Goal: Task Accomplishment & Management: Complete application form

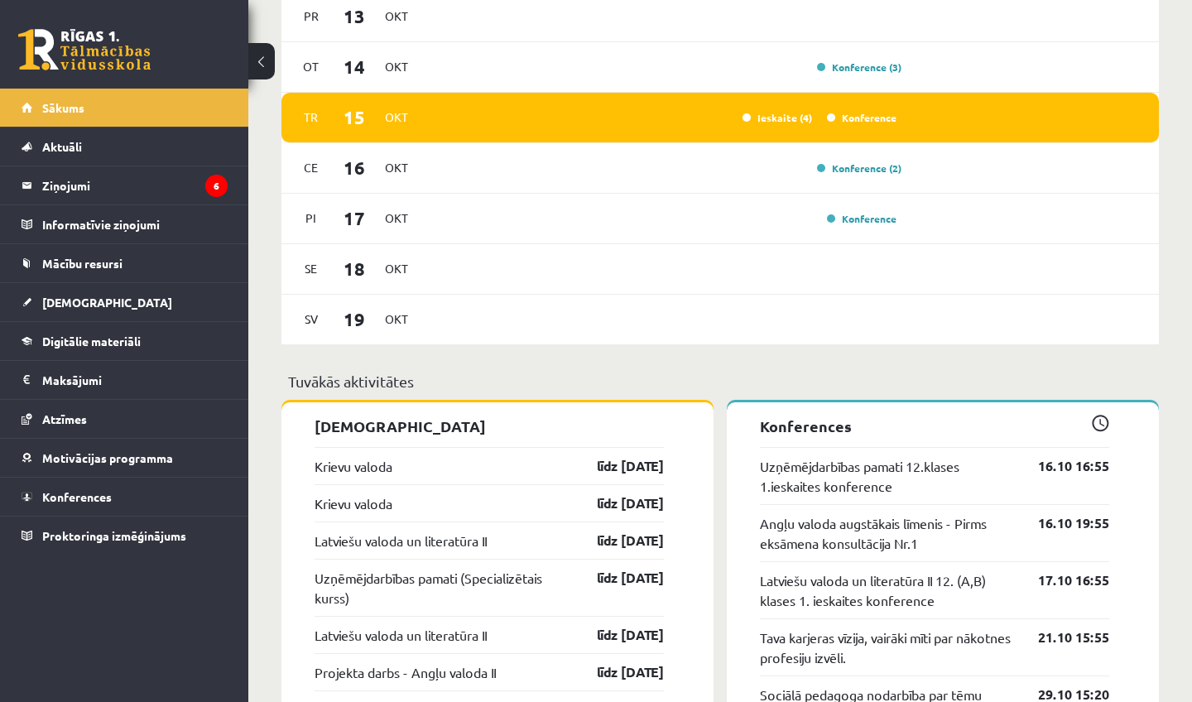
scroll to position [975, 0]
click at [41, 309] on link "[DEMOGRAPHIC_DATA]" at bounding box center [125, 302] width 206 height 38
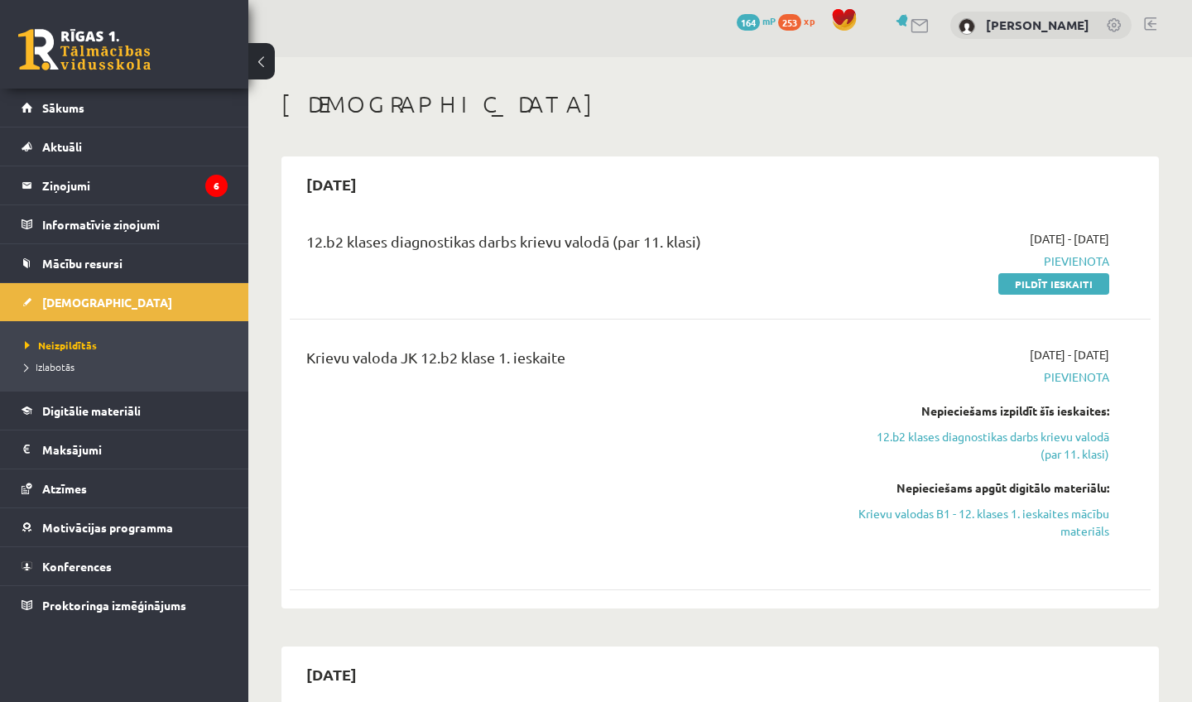
scroll to position [7, 0]
click at [1048, 279] on link "Pildīt ieskaiti" at bounding box center [1053, 283] width 111 height 22
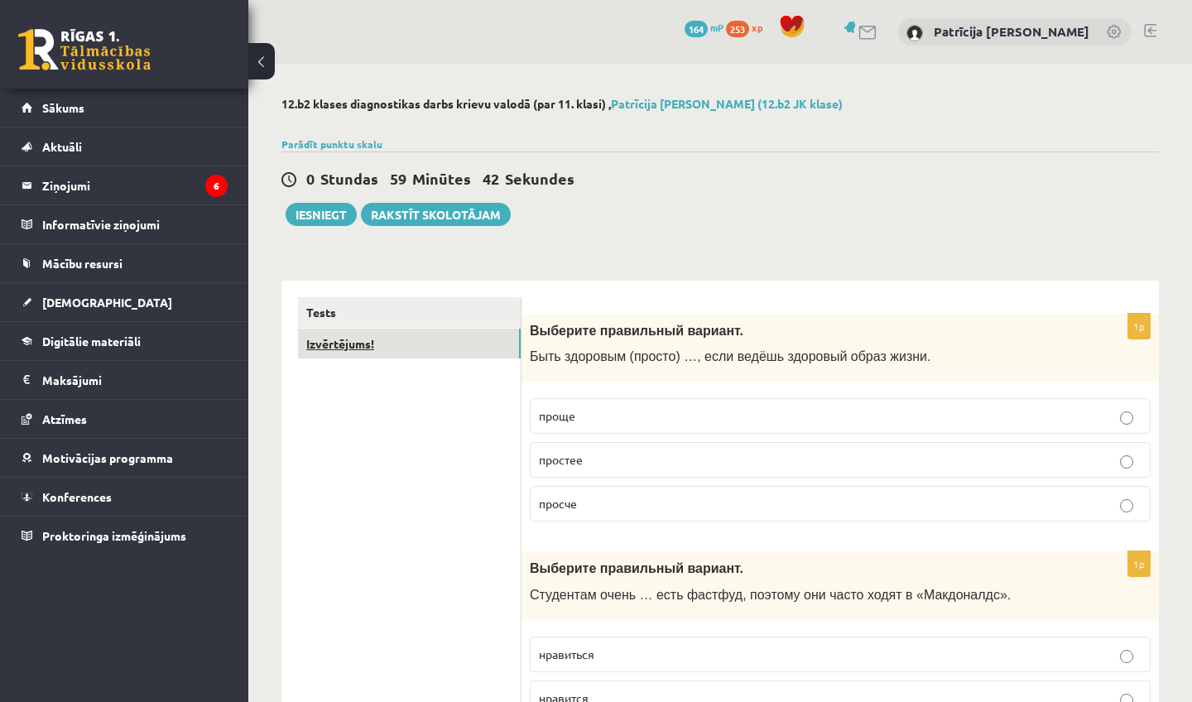
click at [365, 343] on link "Izvērtējums!" at bounding box center [409, 344] width 223 height 31
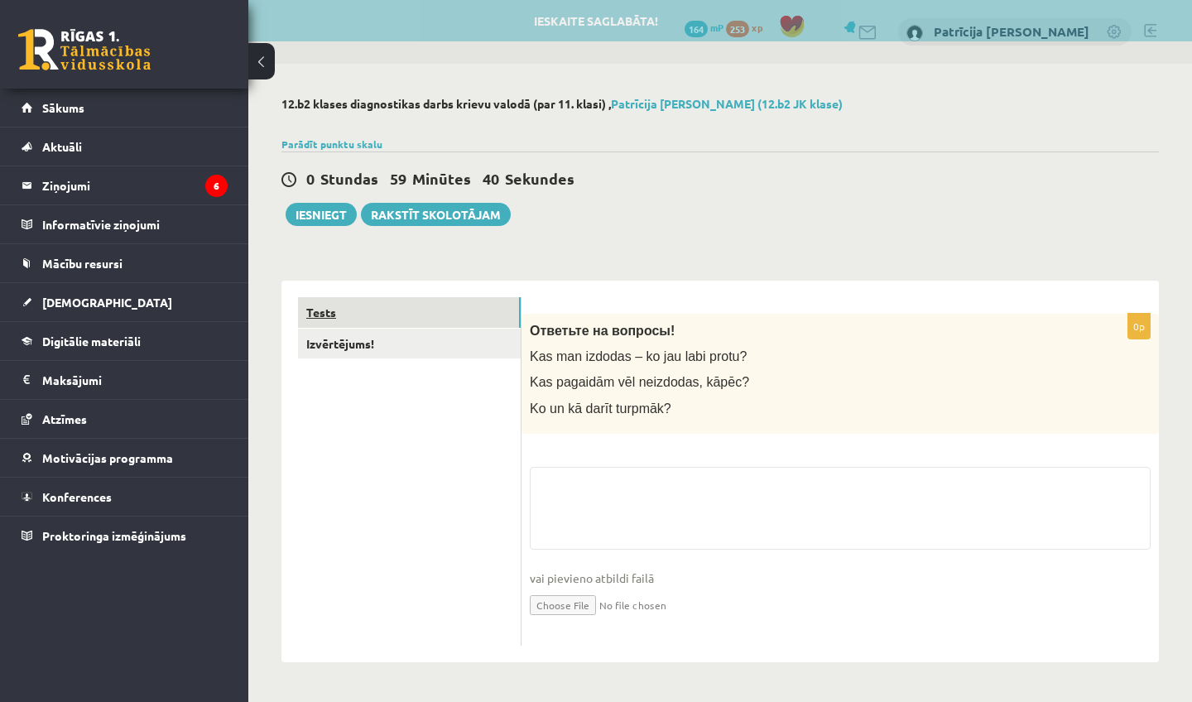
click at [357, 308] on link "Tests" at bounding box center [409, 312] width 223 height 31
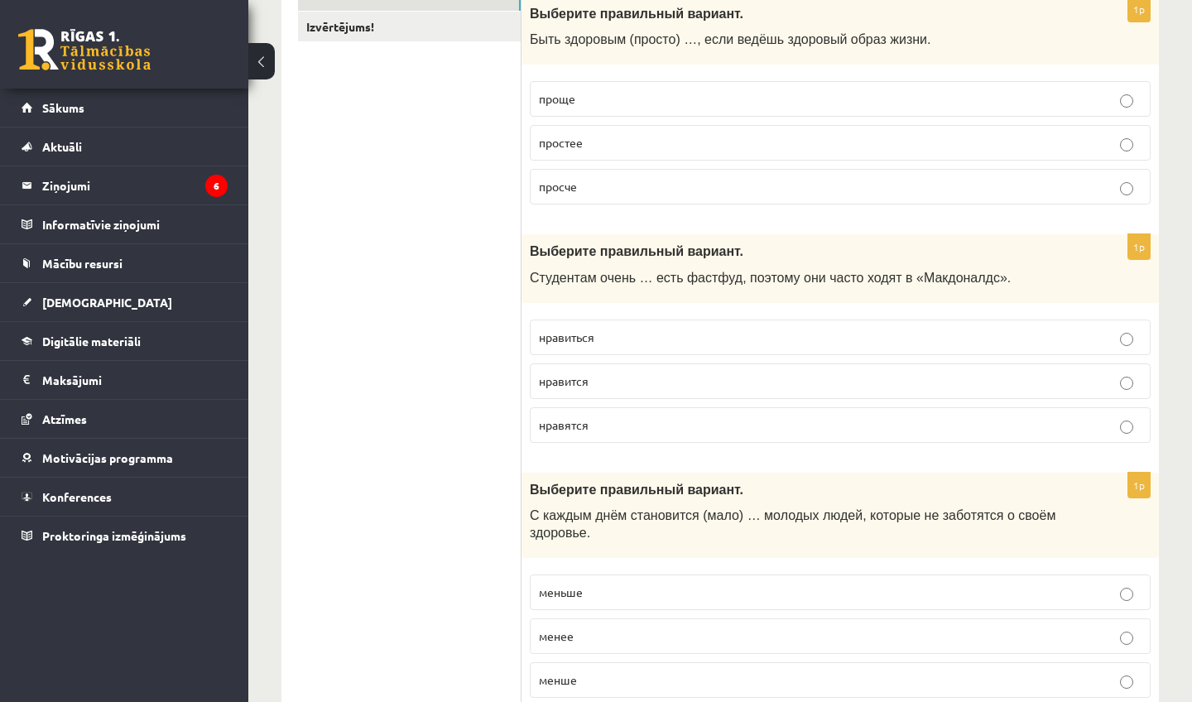
scroll to position [324, 0]
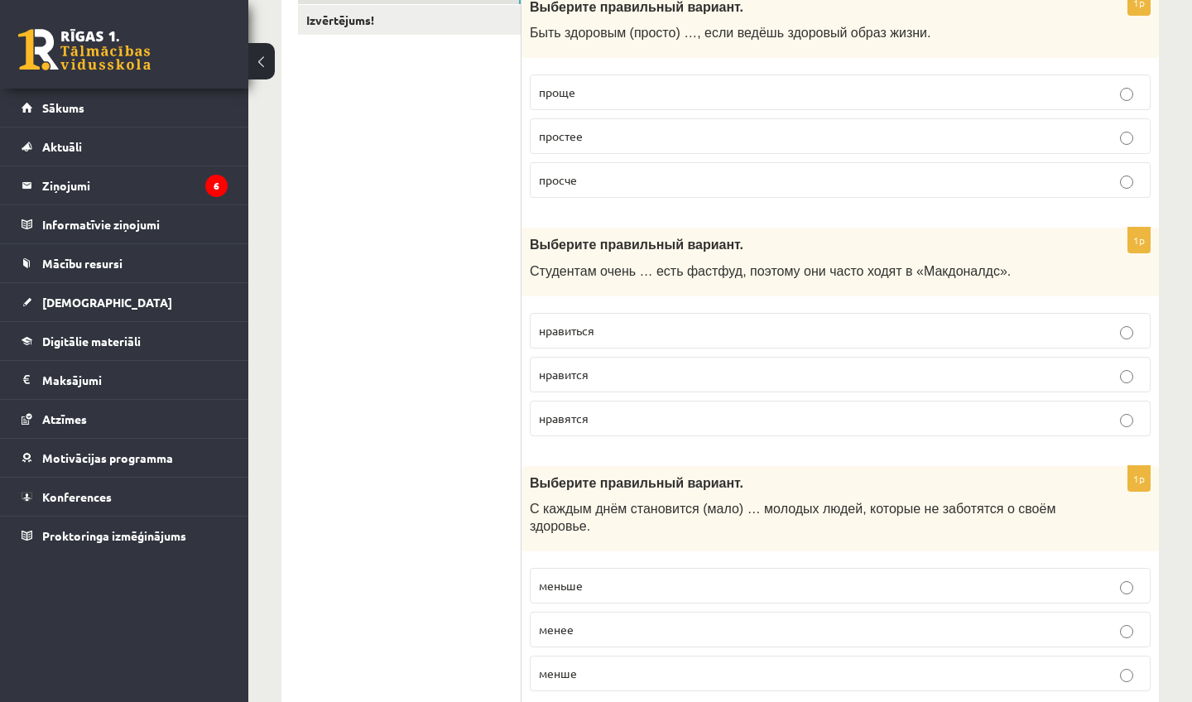
click at [561, 78] on label "проще" at bounding box center [840, 92] width 621 height 36
click at [645, 378] on p "нравится" at bounding box center [840, 374] width 602 height 17
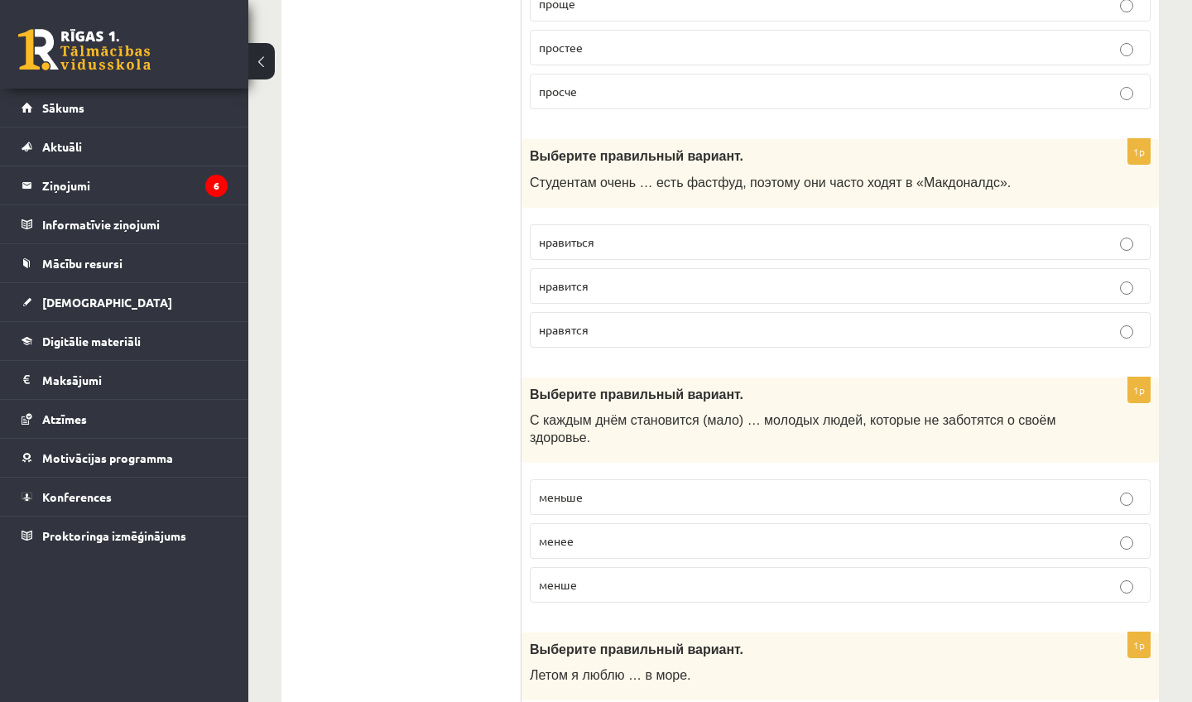
scroll to position [415, 0]
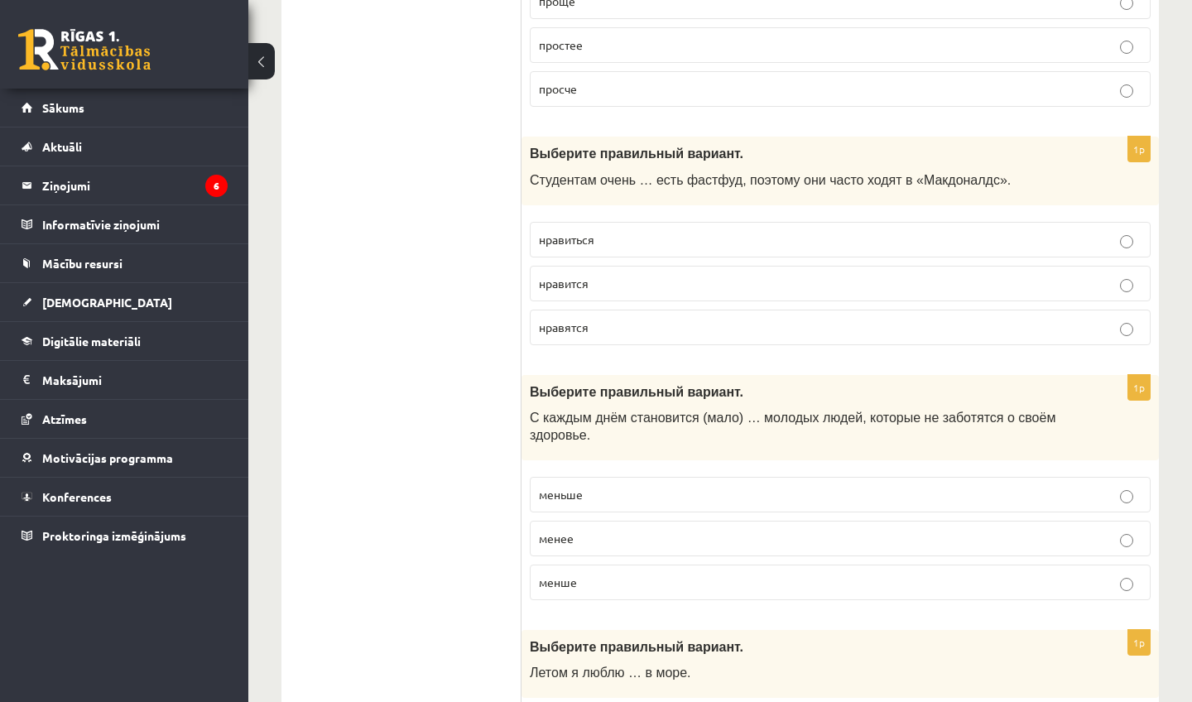
click at [625, 485] on label "меньше" at bounding box center [840, 495] width 621 height 36
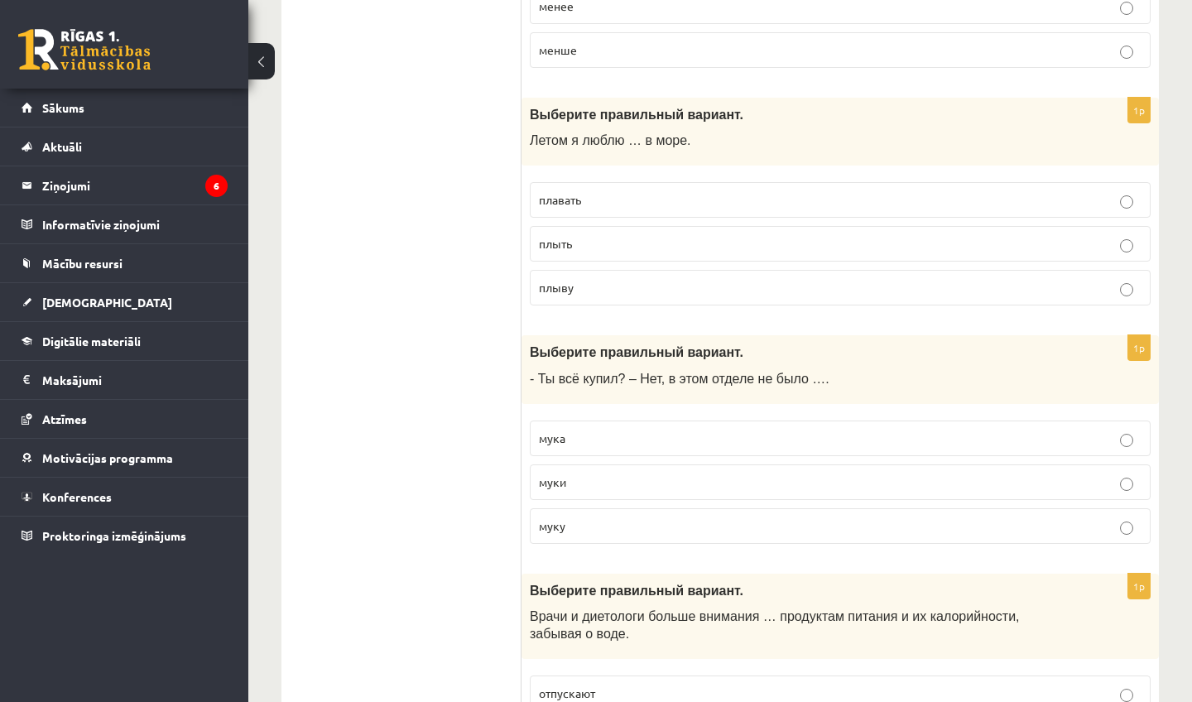
scroll to position [948, 0]
click at [608, 207] on p "плавать" at bounding box center [840, 197] width 602 height 17
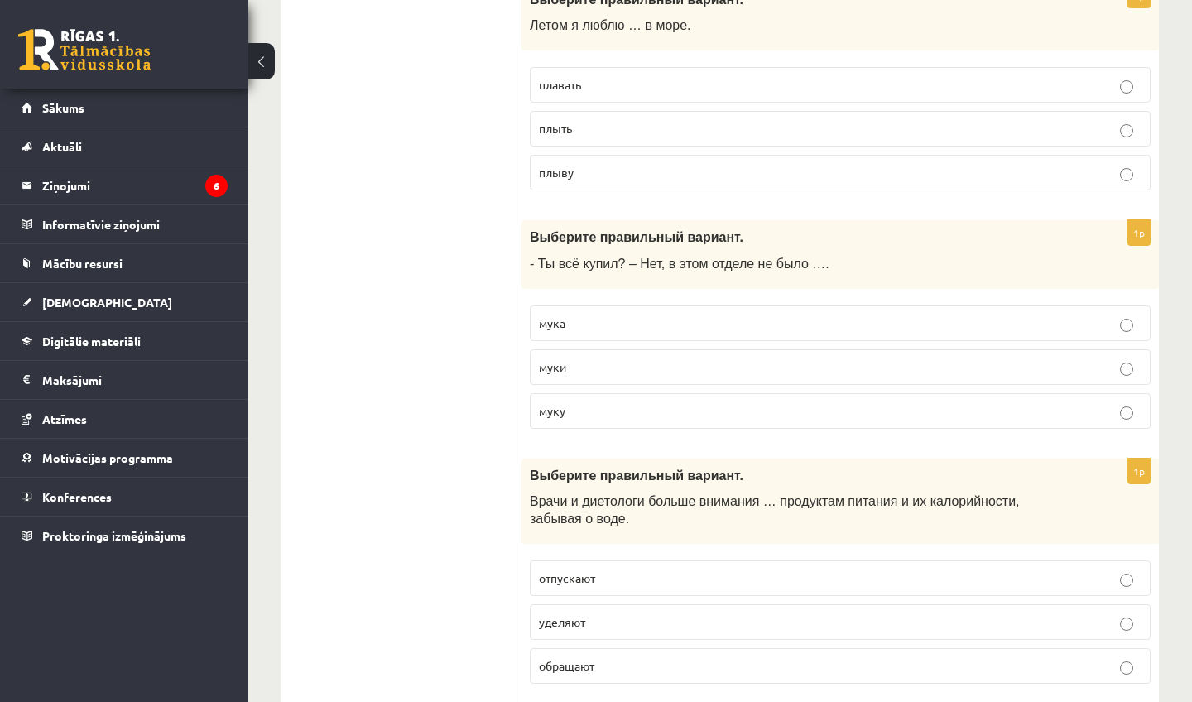
scroll to position [1065, 0]
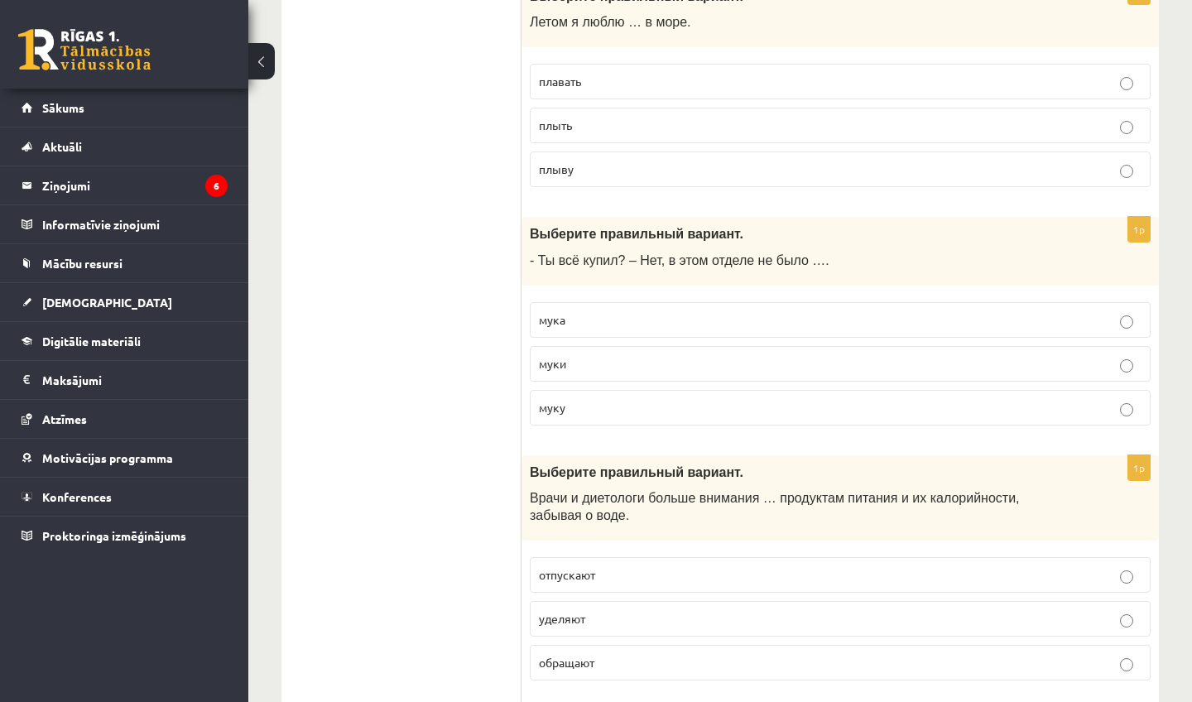
click at [573, 366] on p "муки" at bounding box center [840, 363] width 602 height 17
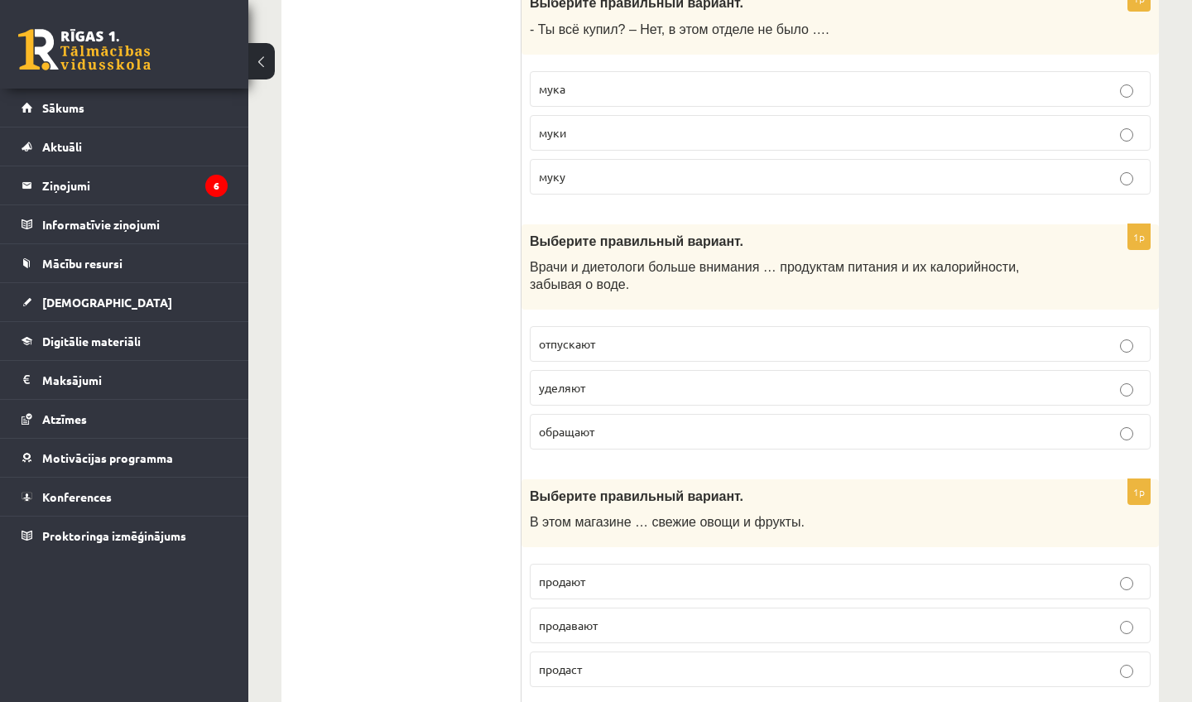
scroll to position [1311, 0]
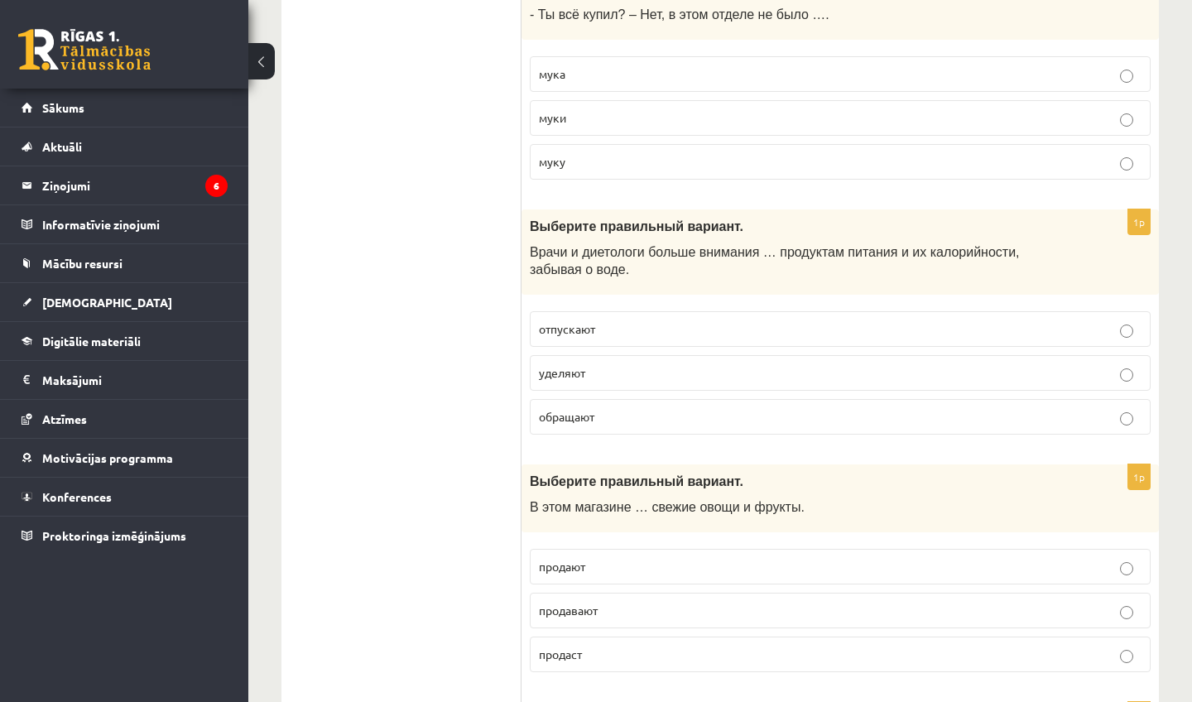
click at [604, 434] on label "обращают" at bounding box center [840, 417] width 621 height 36
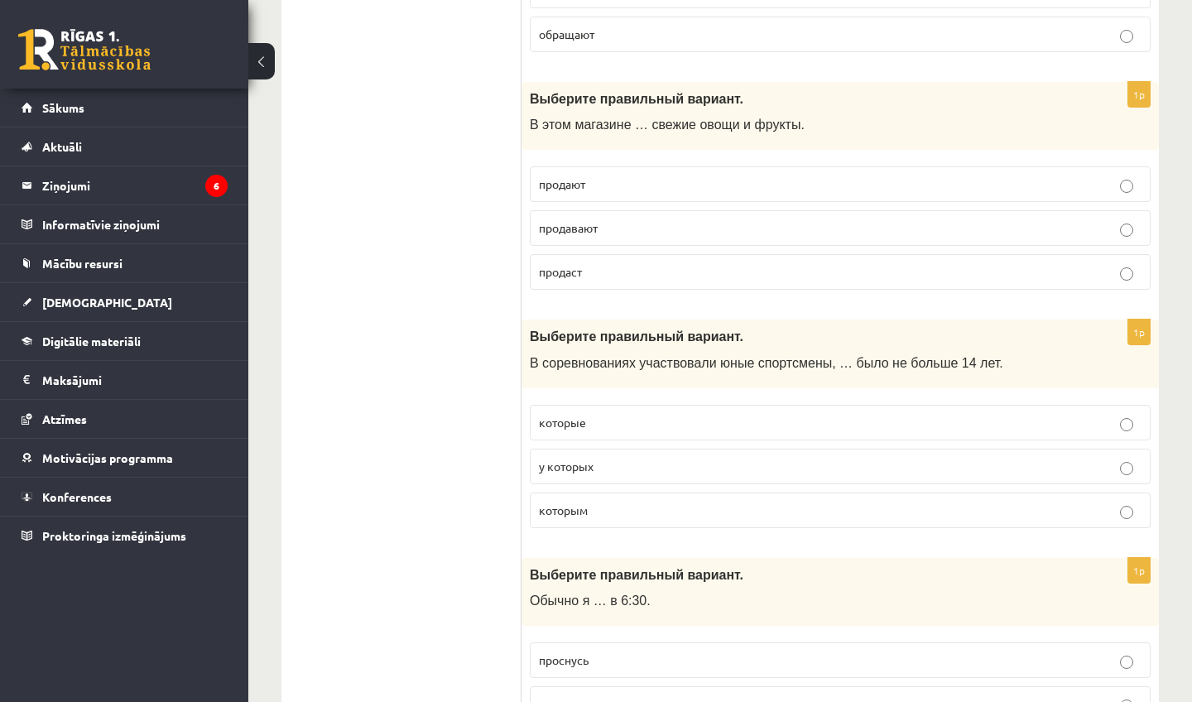
scroll to position [1703, 0]
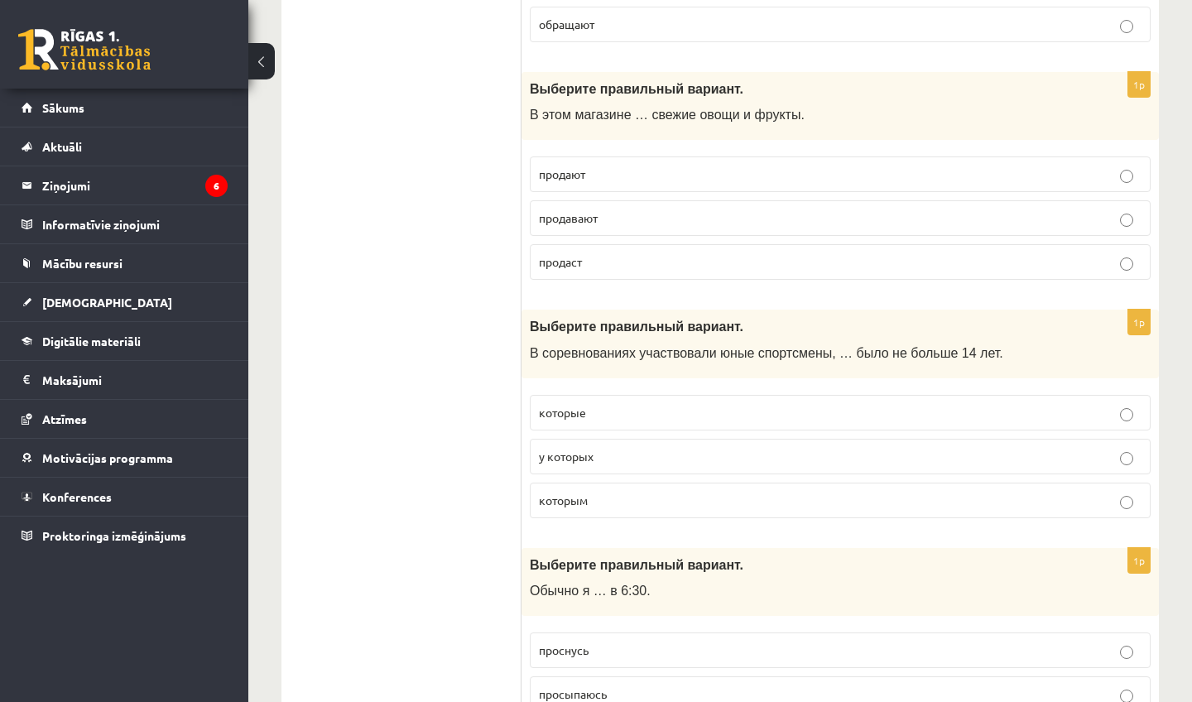
click at [593, 175] on p "продают" at bounding box center [840, 173] width 602 height 17
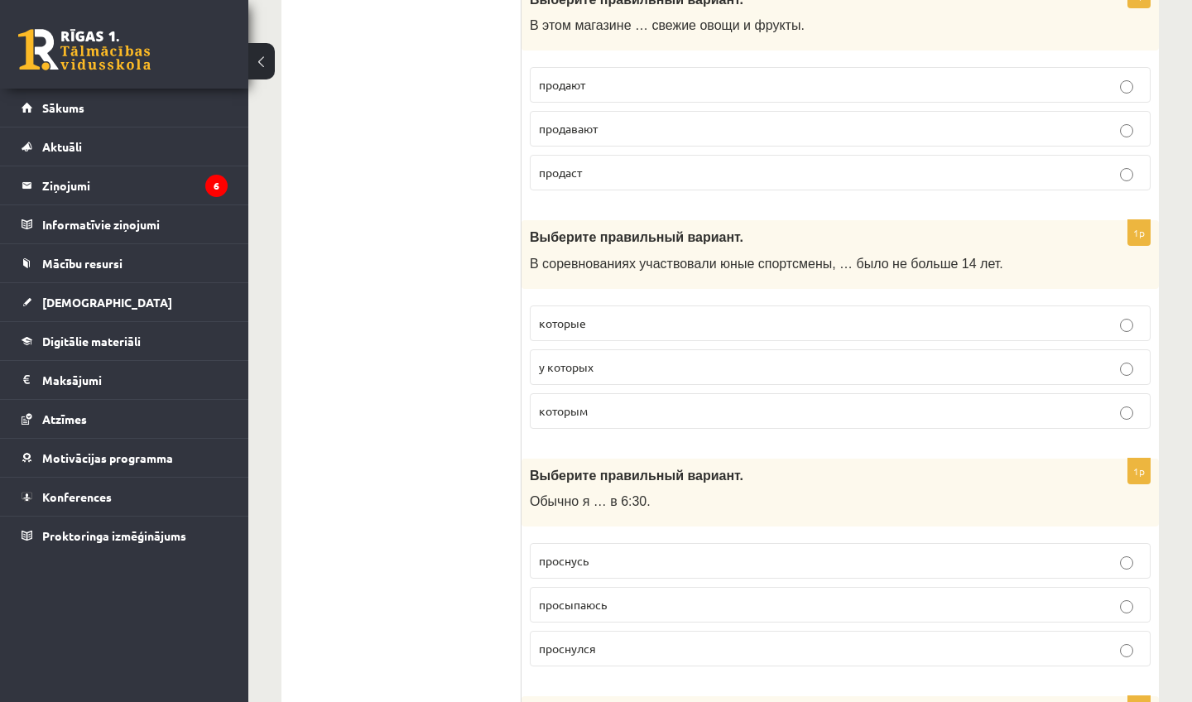
scroll to position [1793, 0]
click at [678, 410] on p "которым" at bounding box center [840, 409] width 602 height 17
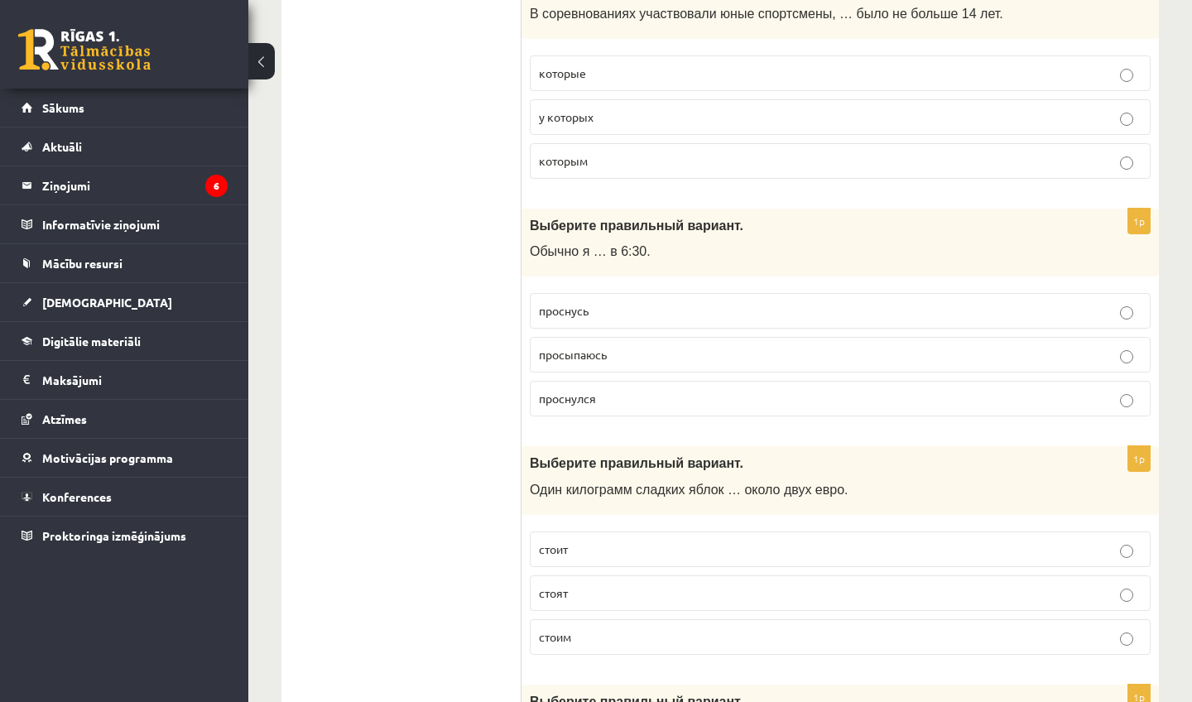
scroll to position [2061, 0]
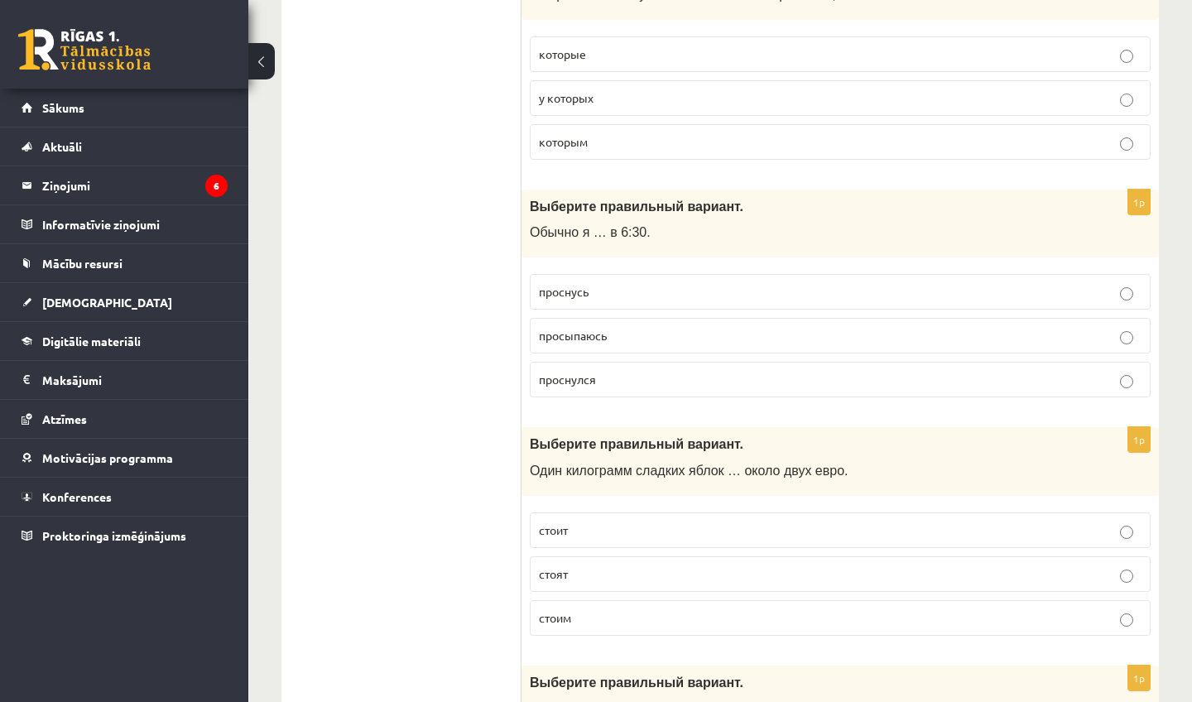
click at [610, 333] on label "просыпаюсь" at bounding box center [840, 336] width 621 height 36
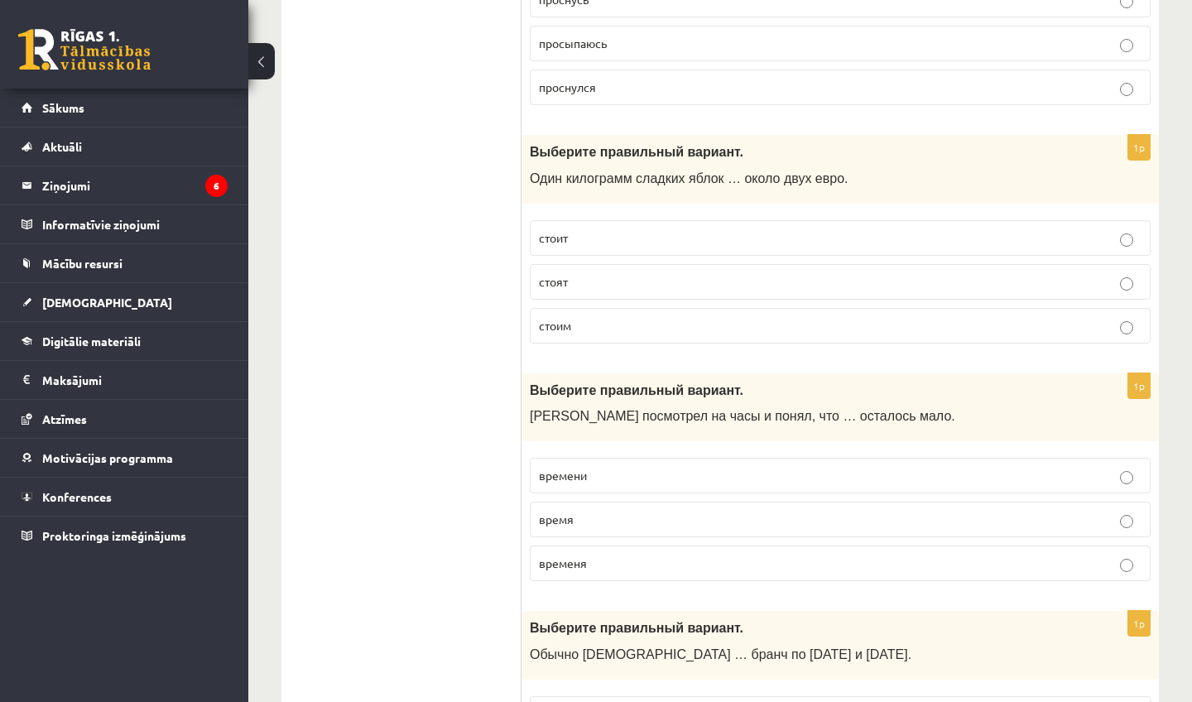
scroll to position [2362, 0]
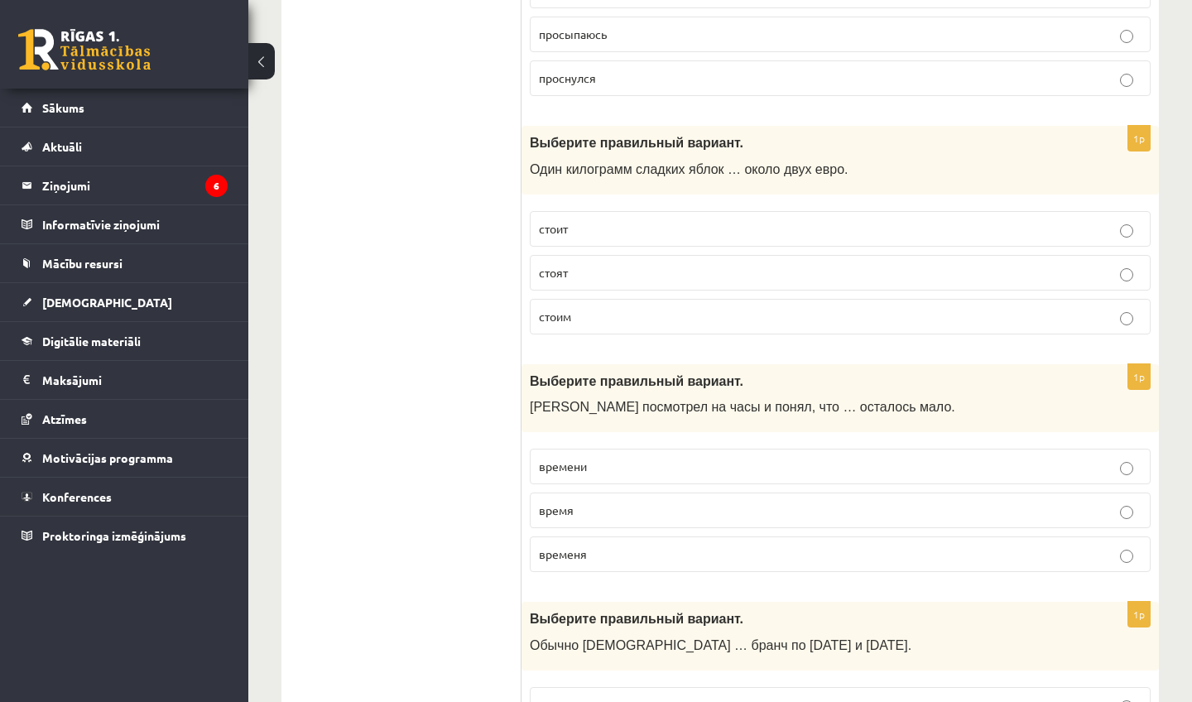
click at [572, 237] on p "стоит" at bounding box center [840, 228] width 602 height 17
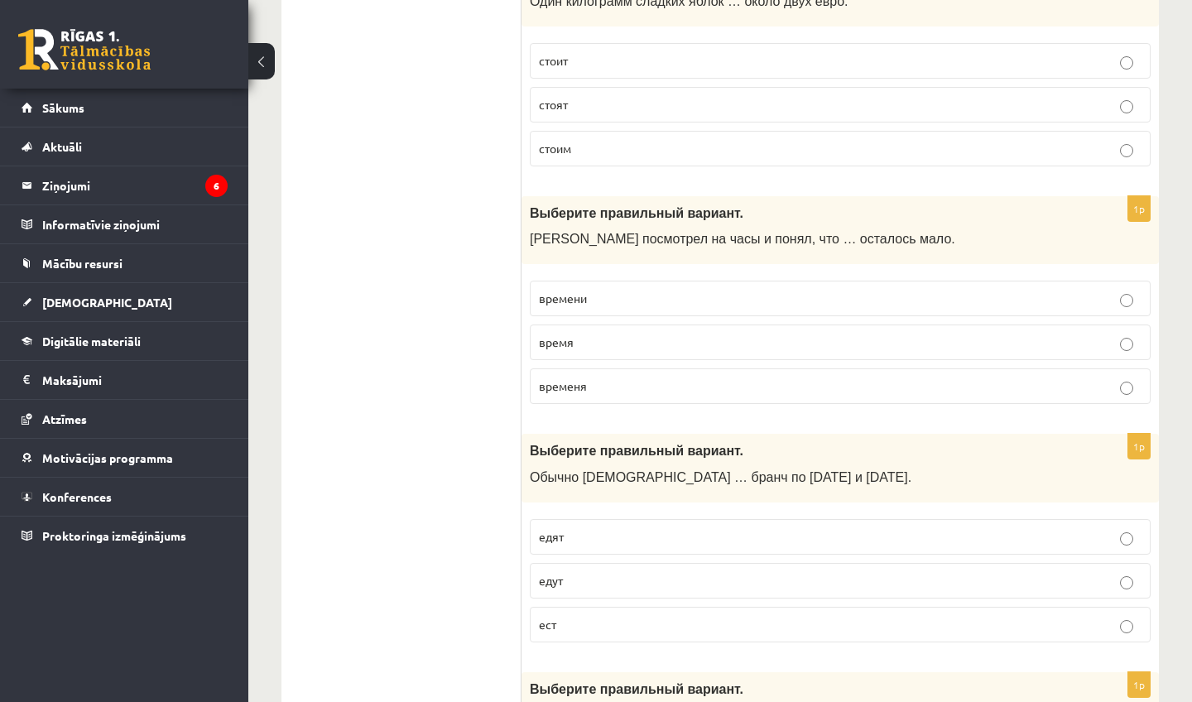
scroll to position [2534, 0]
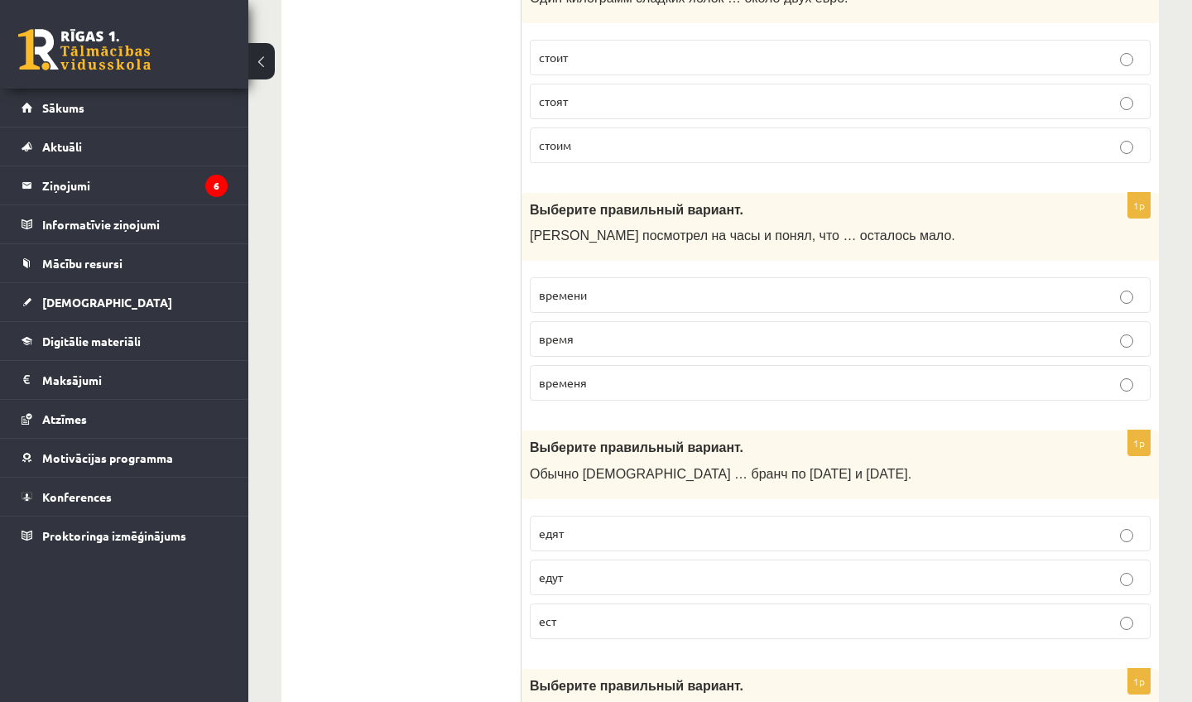
click at [546, 301] on span "времени" at bounding box center [563, 294] width 48 height 15
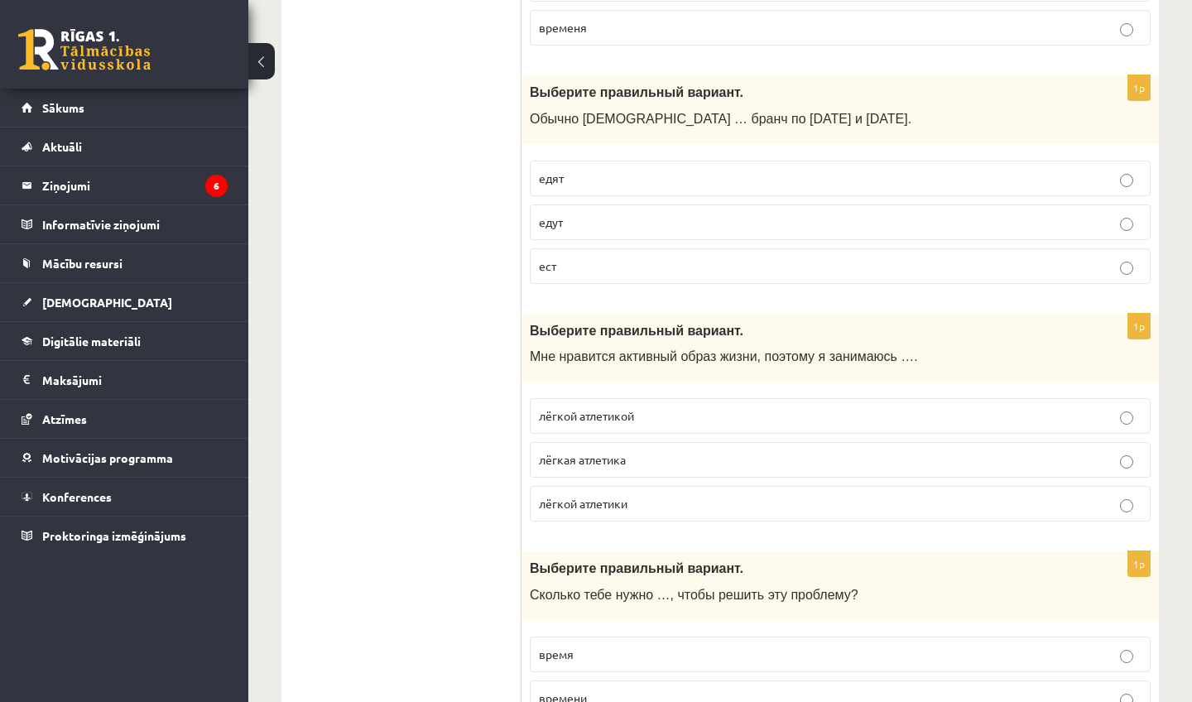
scroll to position [2889, 0]
click at [582, 176] on label "едят" at bounding box center [840, 179] width 621 height 36
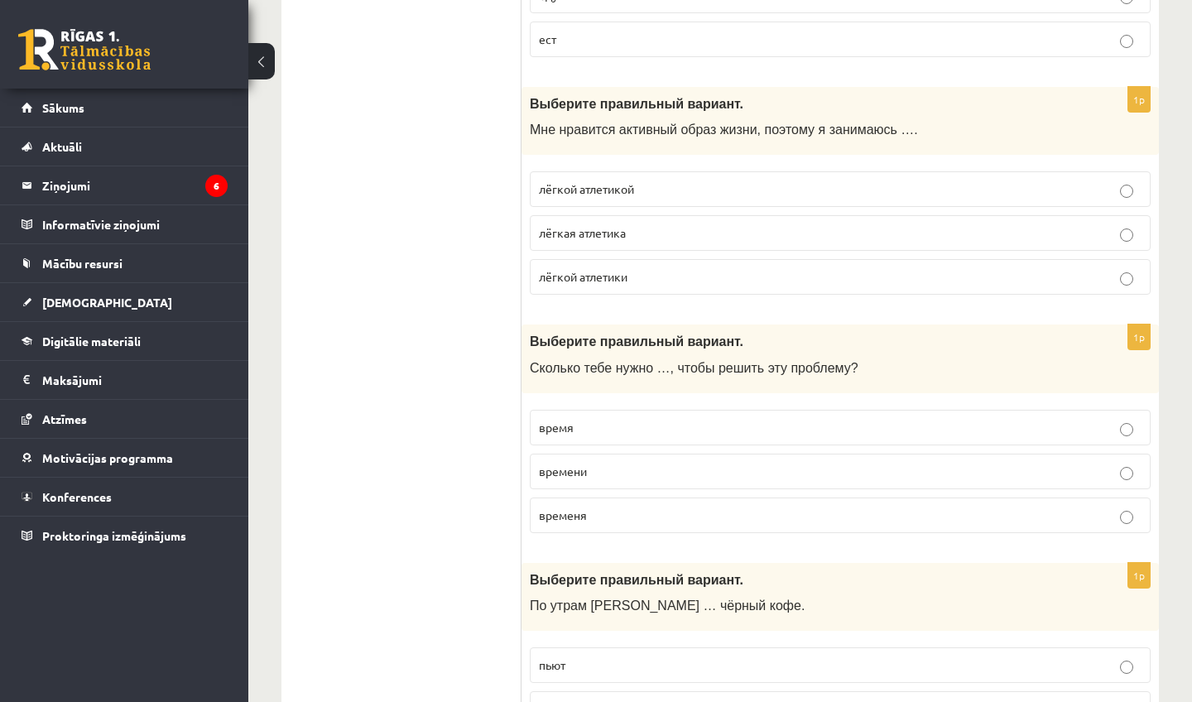
scroll to position [3118, 0]
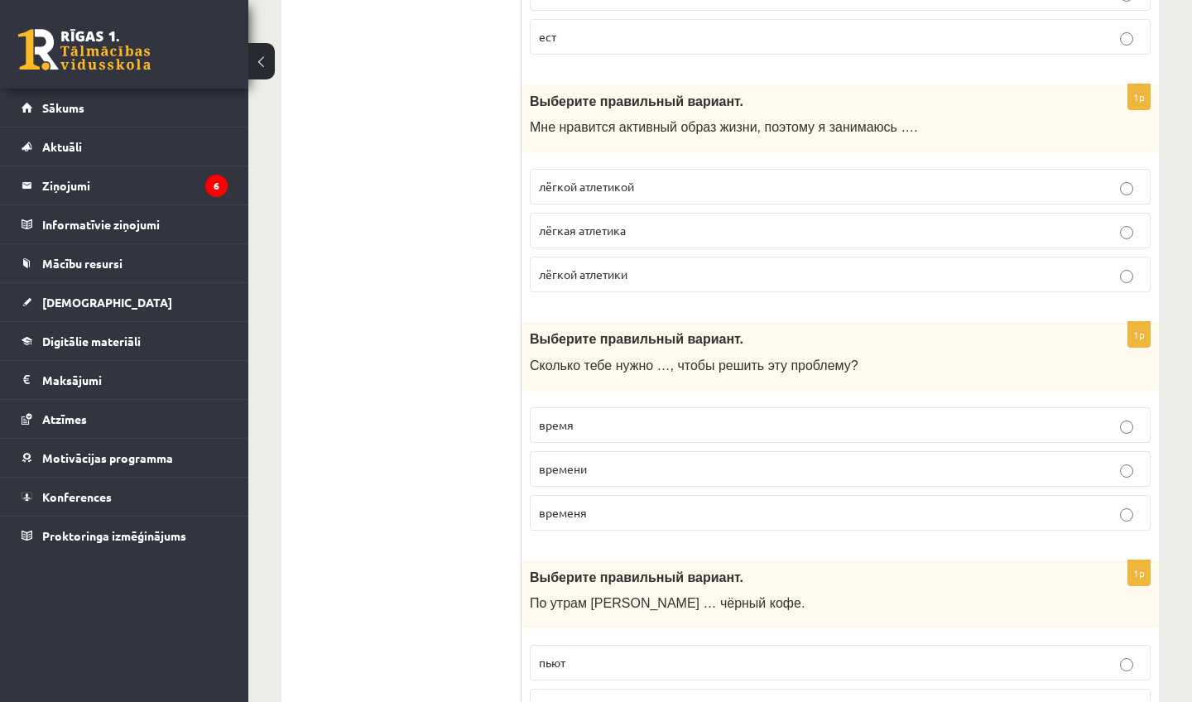
click at [598, 193] on span "лёгкой атлетикой" at bounding box center [586, 186] width 95 height 15
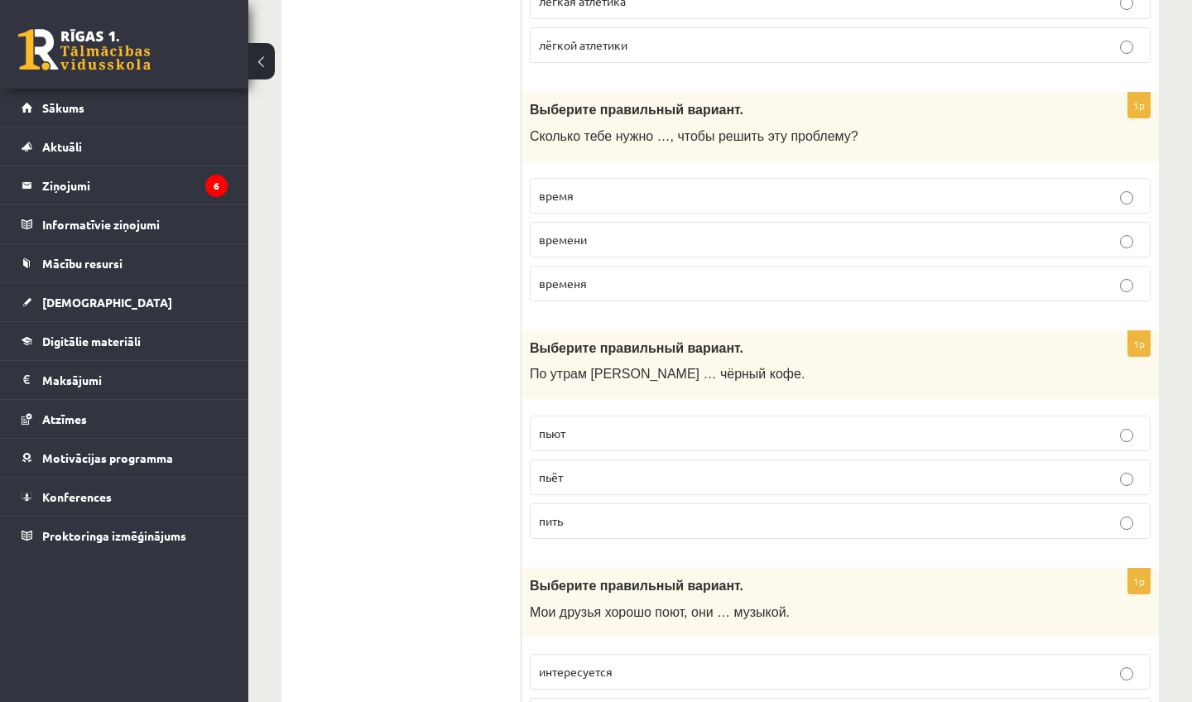
scroll to position [3341, 0]
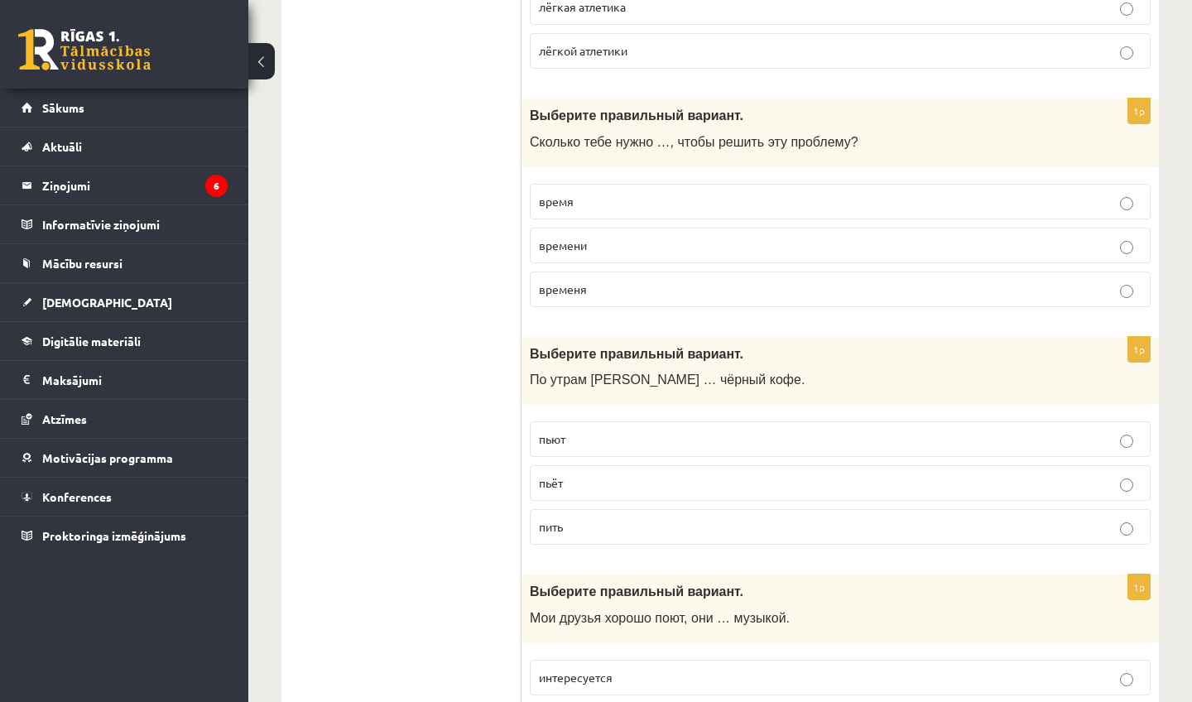
click at [561, 252] on span "времени" at bounding box center [563, 244] width 48 height 15
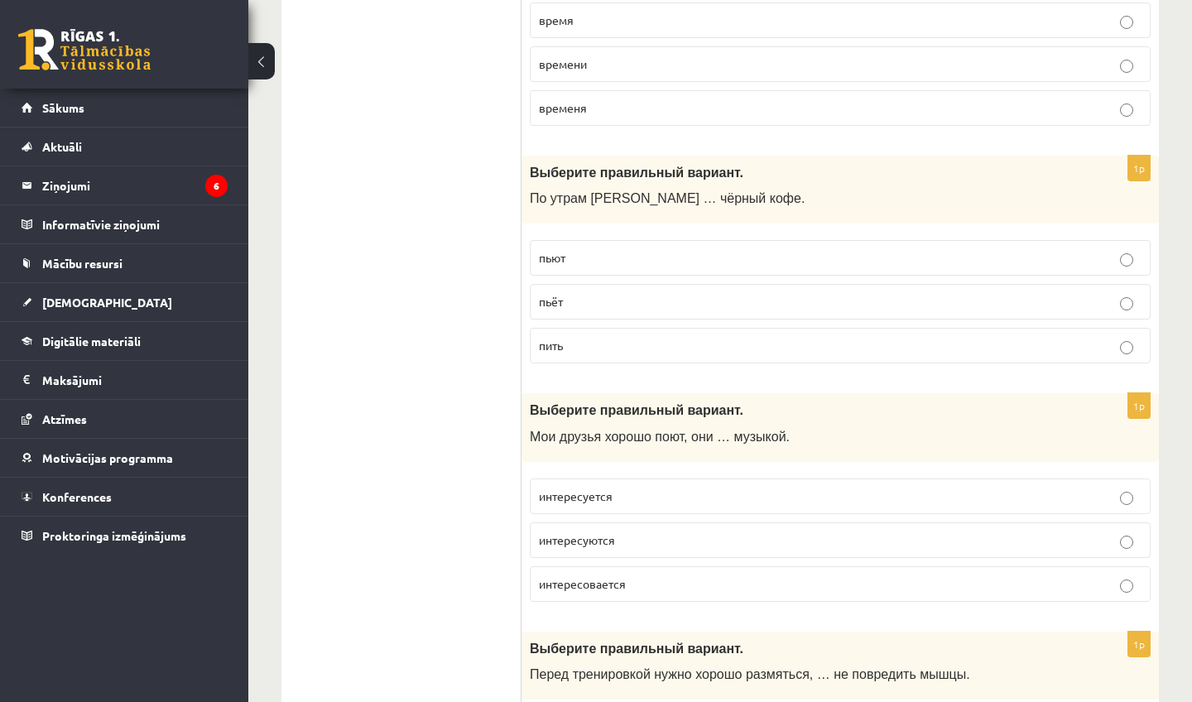
scroll to position [3526, 0]
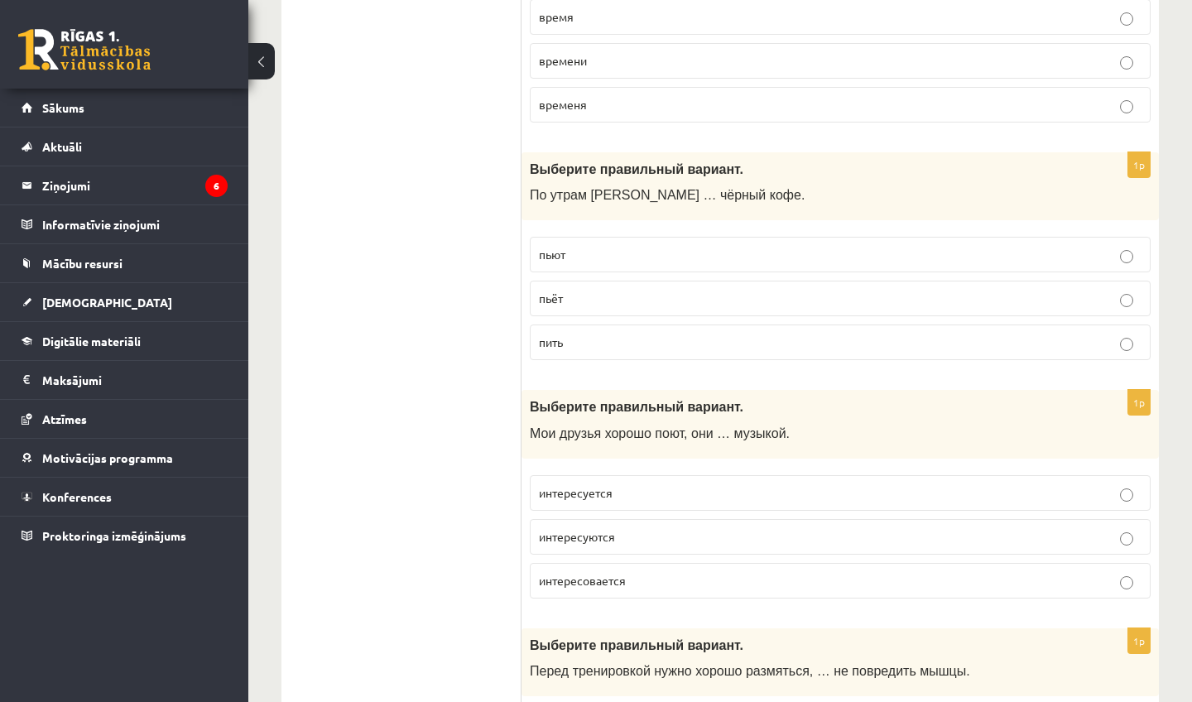
click at [601, 341] on label "пить" at bounding box center [840, 342] width 621 height 36
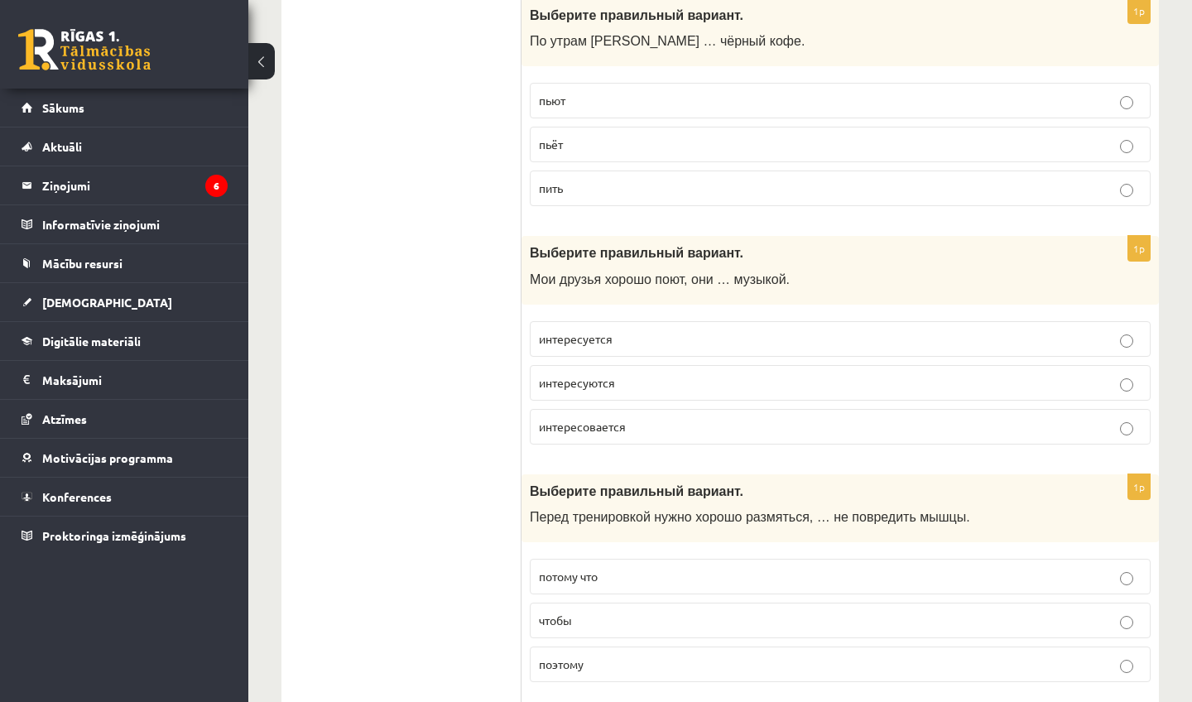
click at [626, 337] on label "интересуется" at bounding box center [840, 339] width 621 height 36
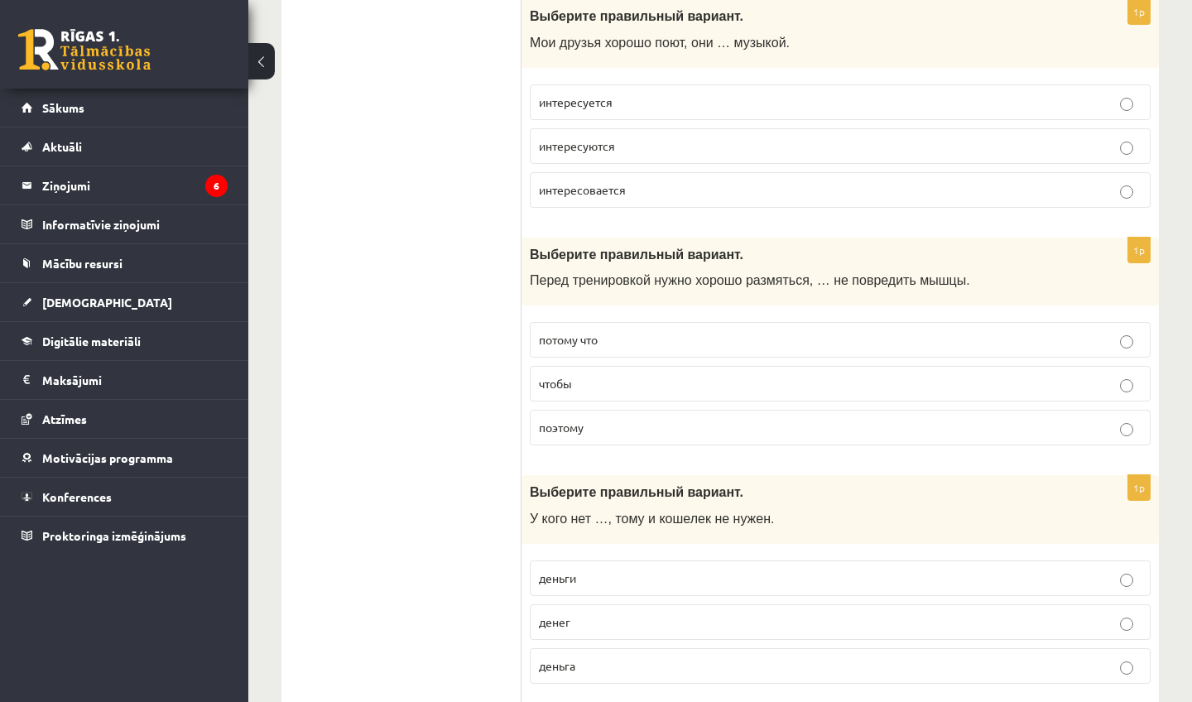
scroll to position [3921, 0]
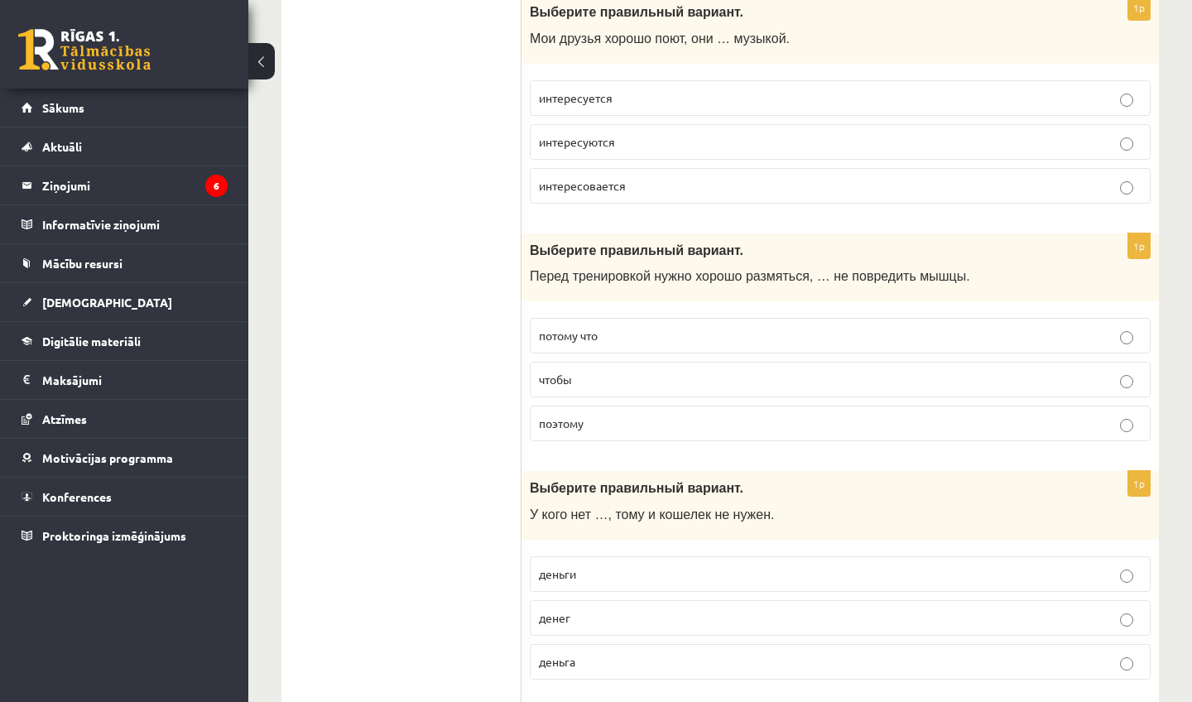
click at [559, 384] on p "чтобы" at bounding box center [840, 379] width 602 height 17
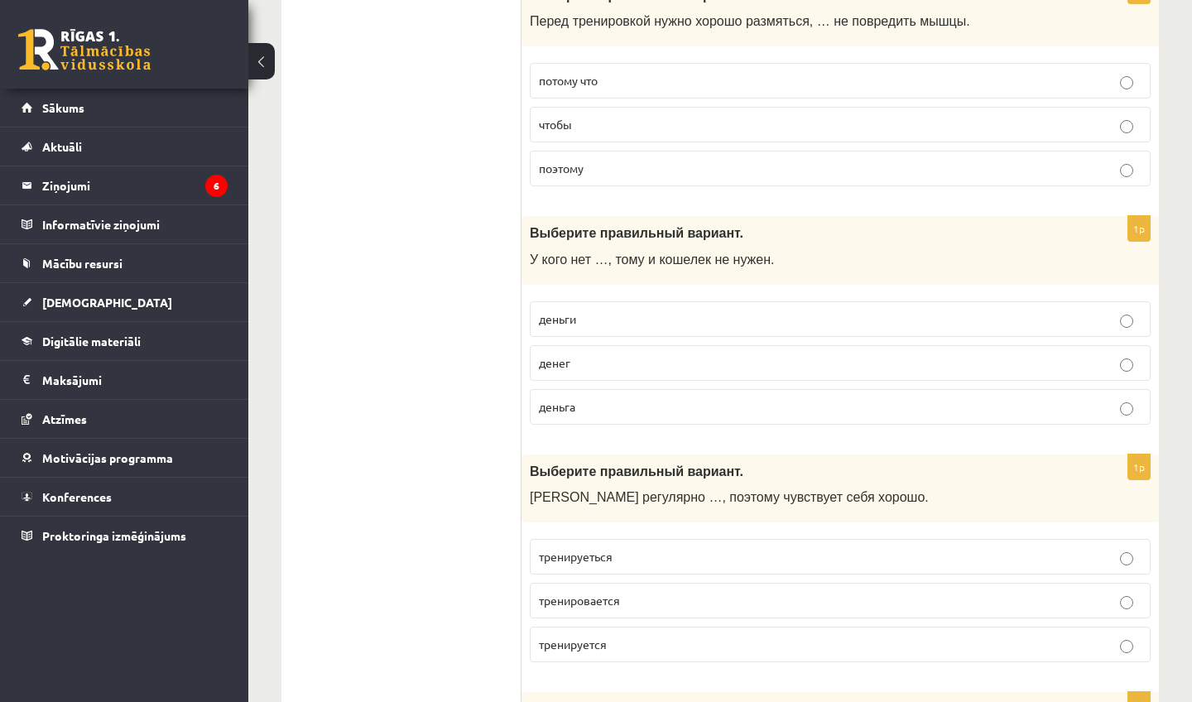
scroll to position [4198, 0]
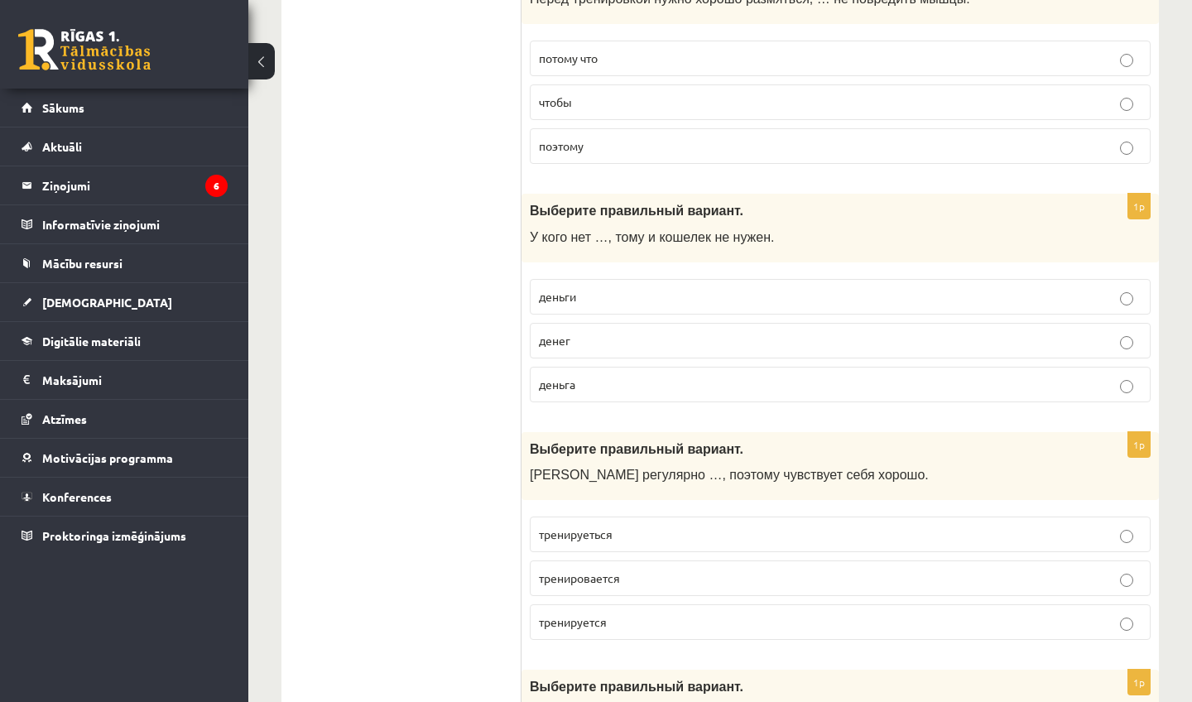
click at [650, 348] on p "денег" at bounding box center [840, 340] width 602 height 17
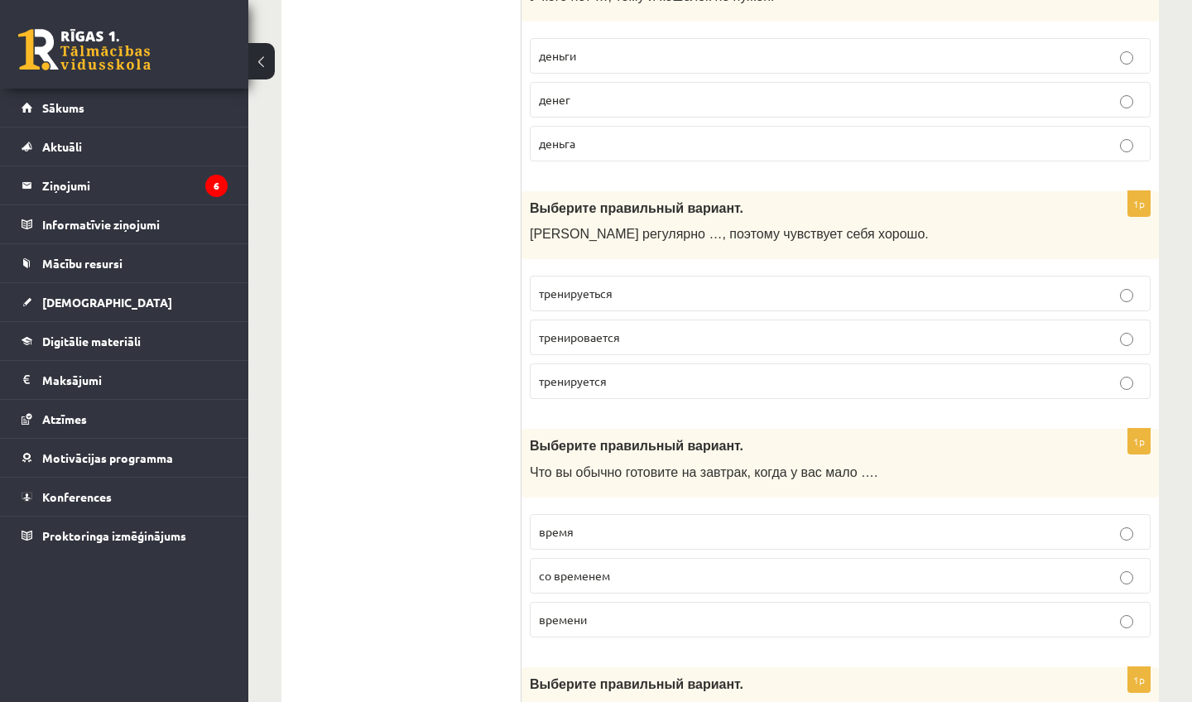
scroll to position [4433, 0]
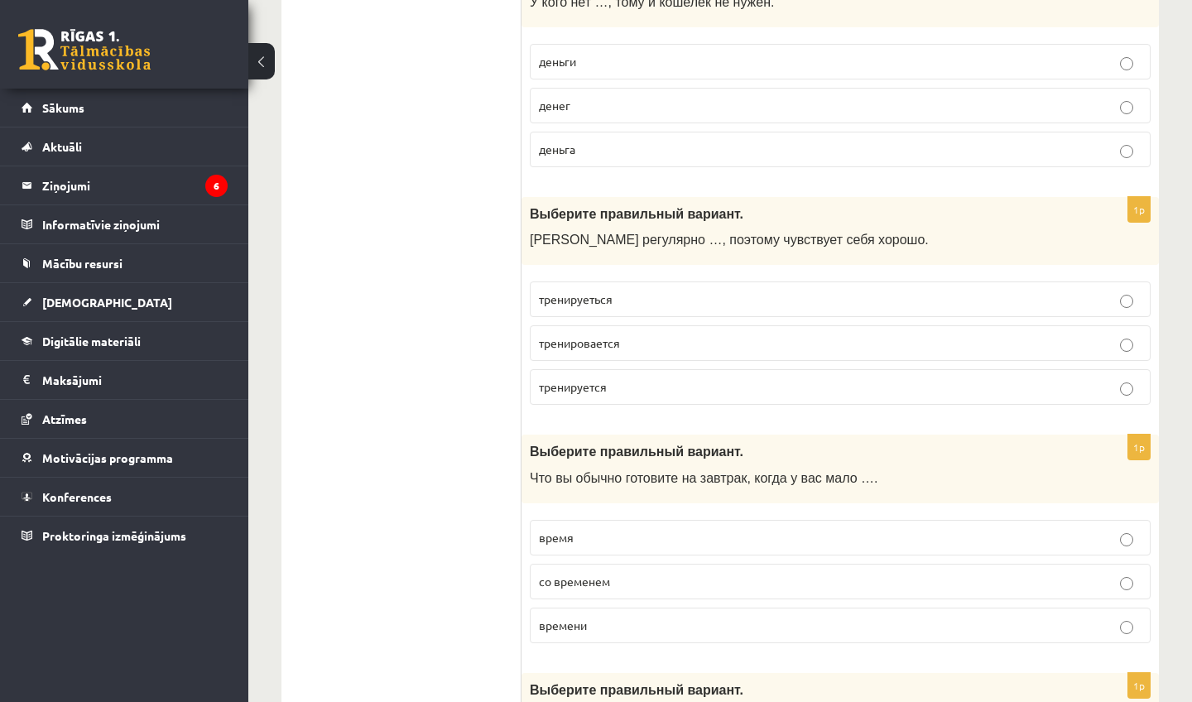
click at [683, 349] on p "тренировается" at bounding box center [840, 342] width 602 height 17
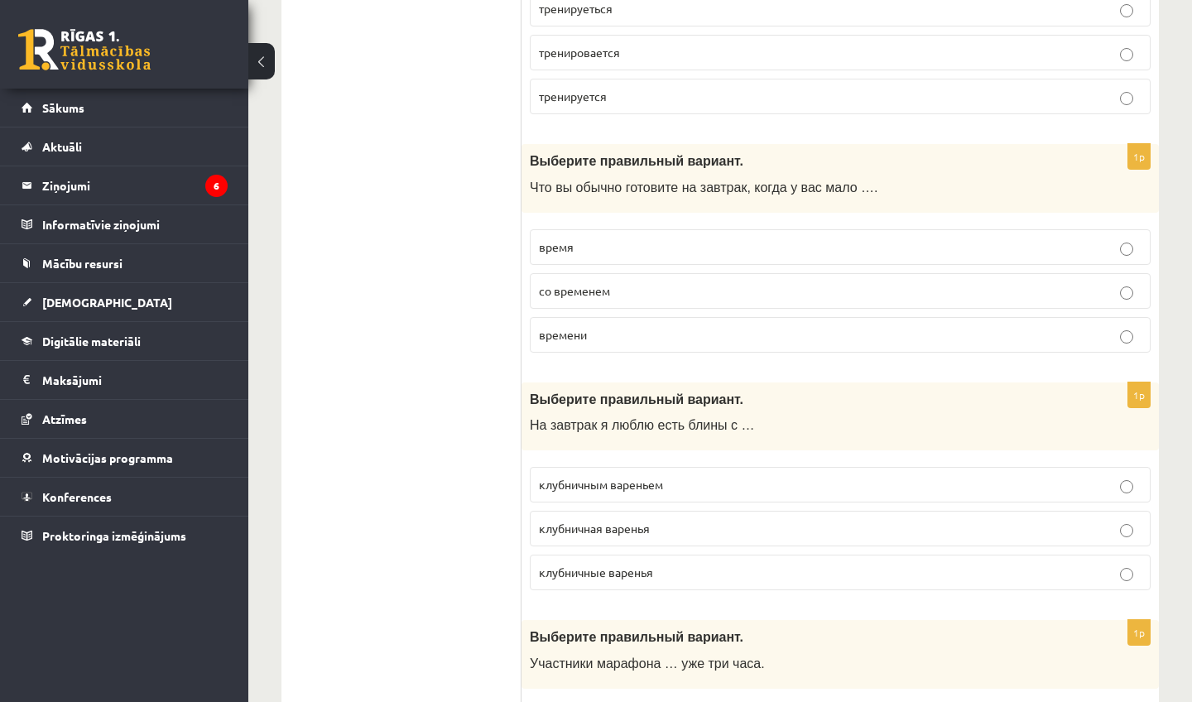
scroll to position [4724, 0]
click at [577, 341] on span "времени" at bounding box center [563, 333] width 48 height 15
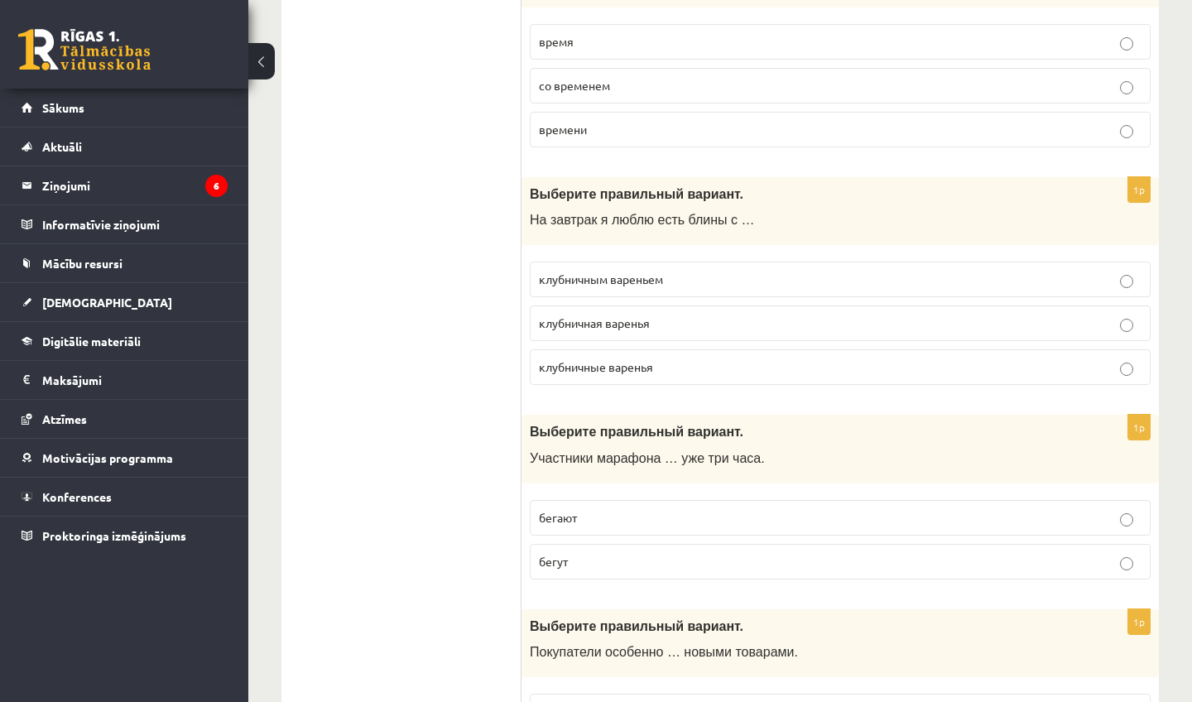
scroll to position [4930, 0]
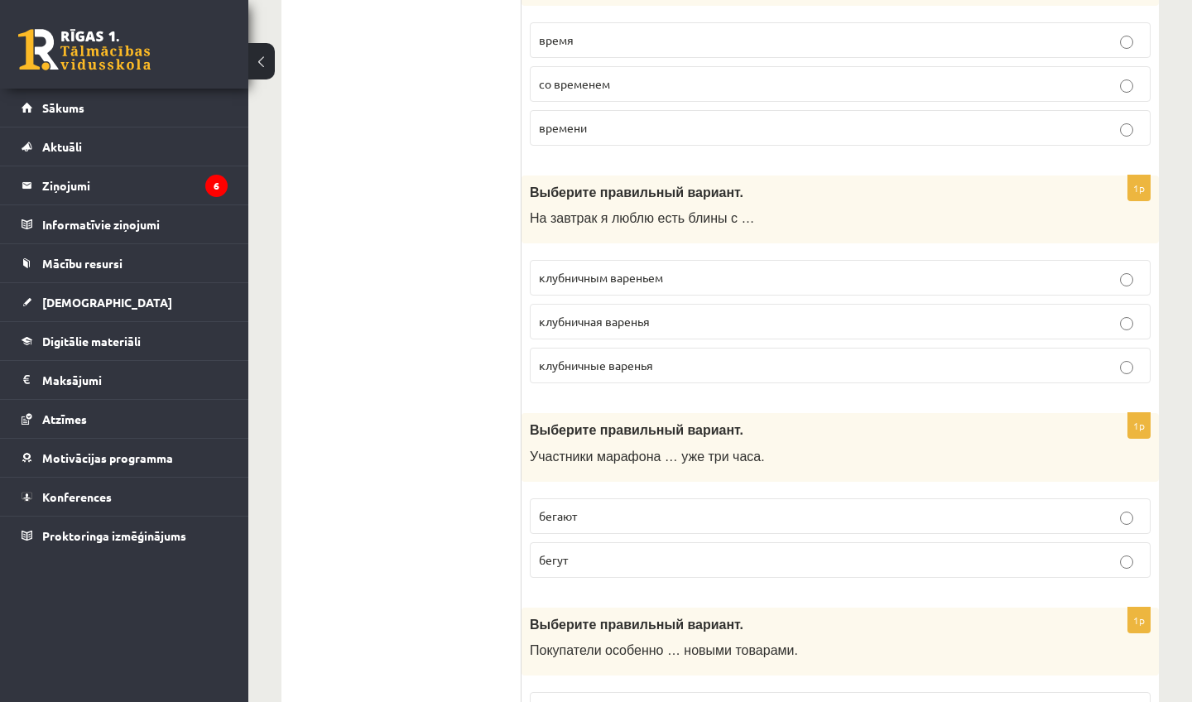
click at [612, 285] on span "клубничным вареньем" at bounding box center [601, 277] width 124 height 15
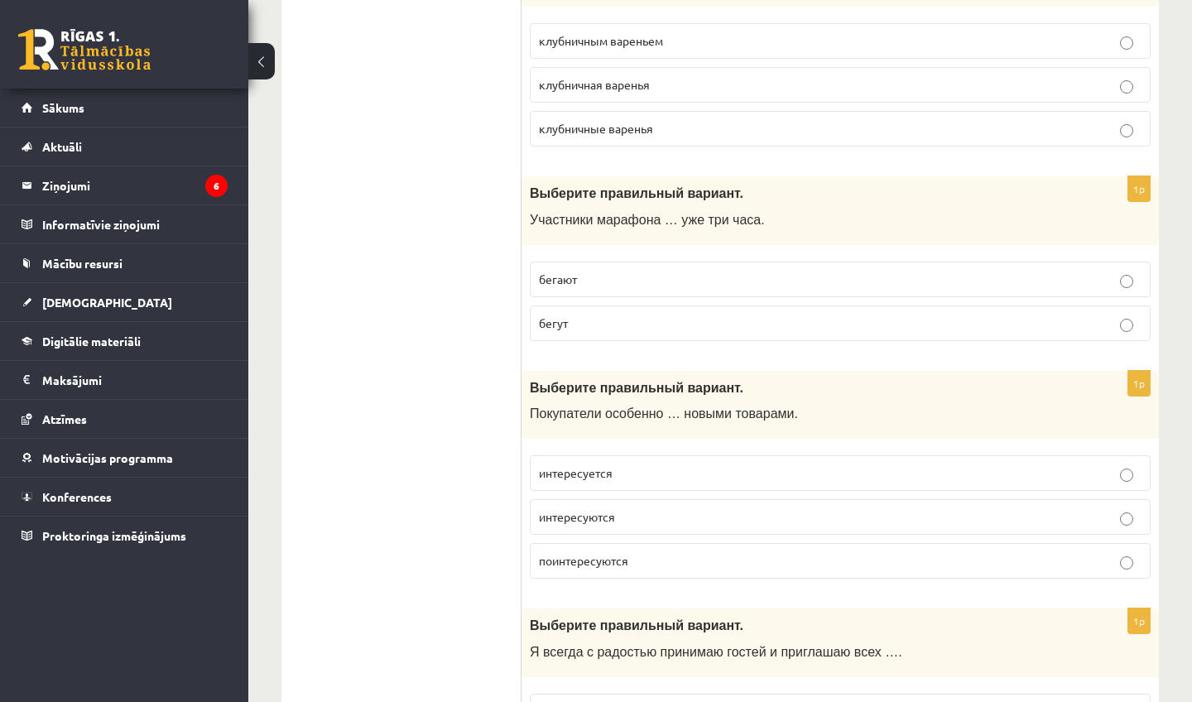
scroll to position [5176, 0]
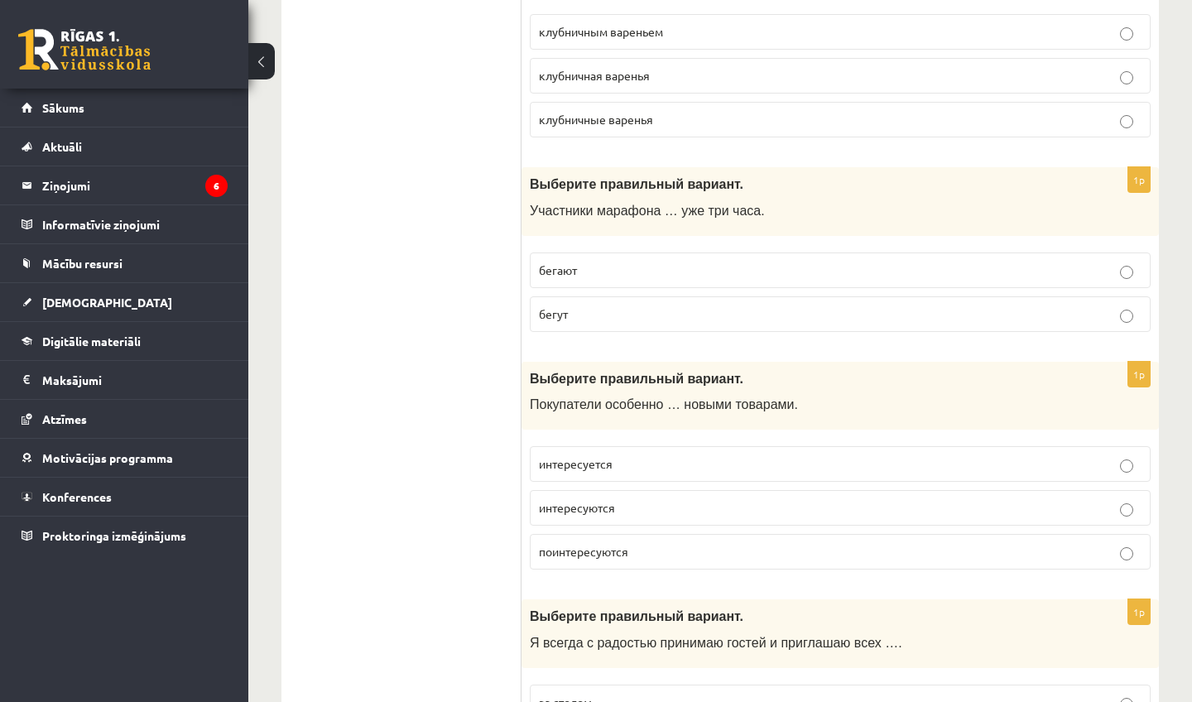
click at [597, 323] on p "бегут" at bounding box center [840, 313] width 602 height 17
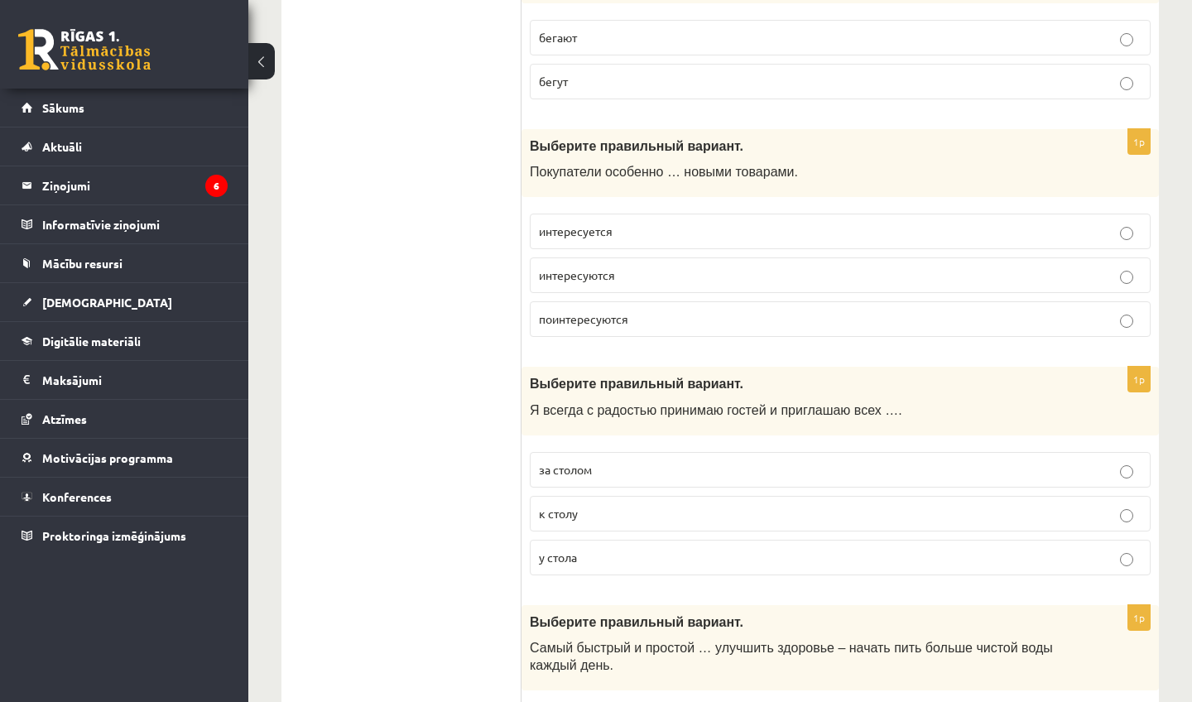
scroll to position [5409, 0]
click at [567, 237] on span "интересуется" at bounding box center [576, 230] width 74 height 15
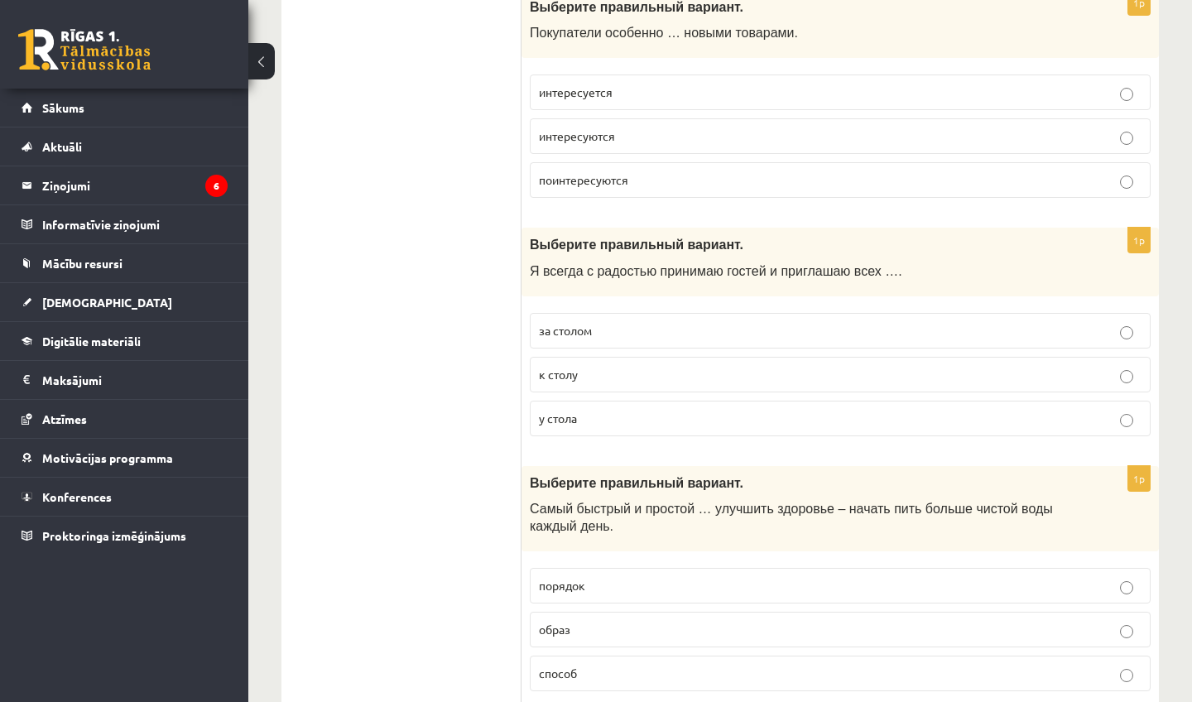
scroll to position [5550, 0]
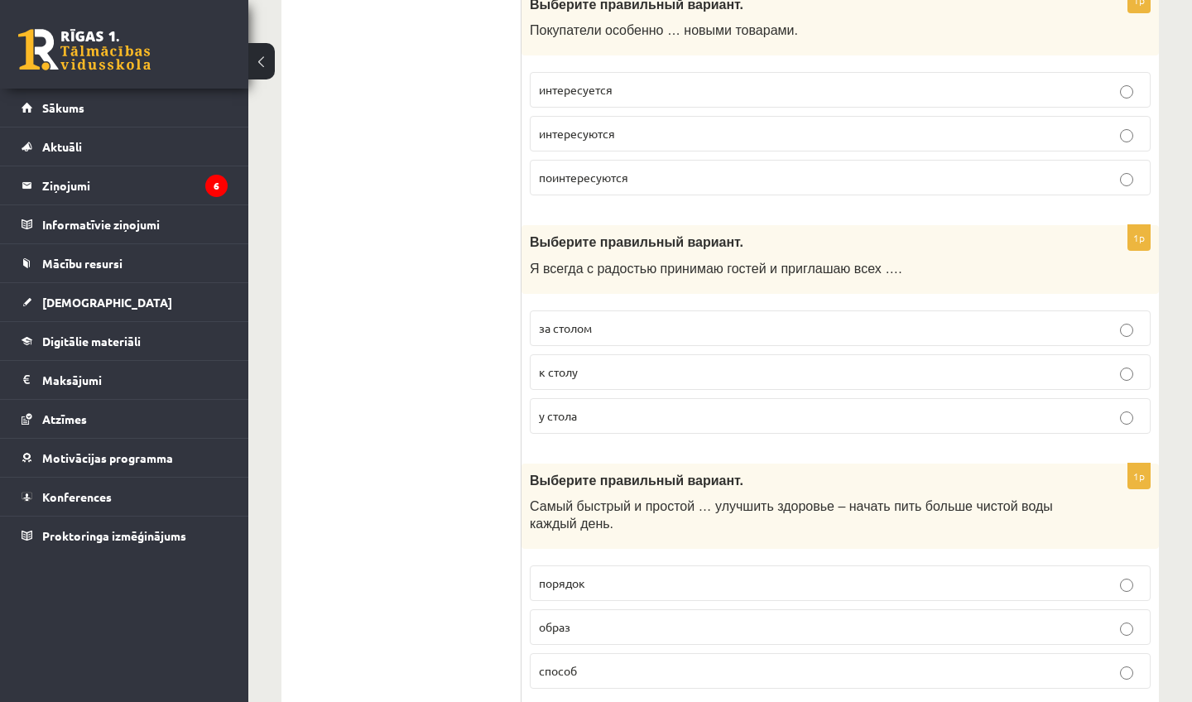
click at [663, 337] on p "за столом" at bounding box center [840, 327] width 602 height 17
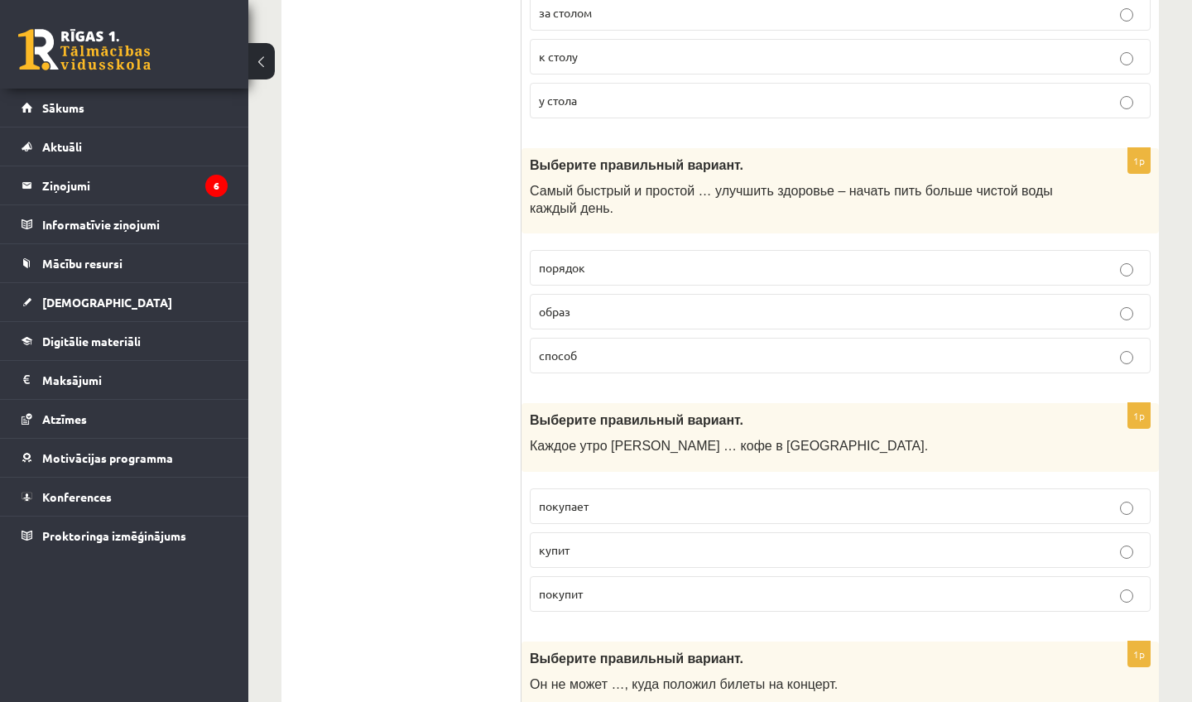
scroll to position [5868, 0]
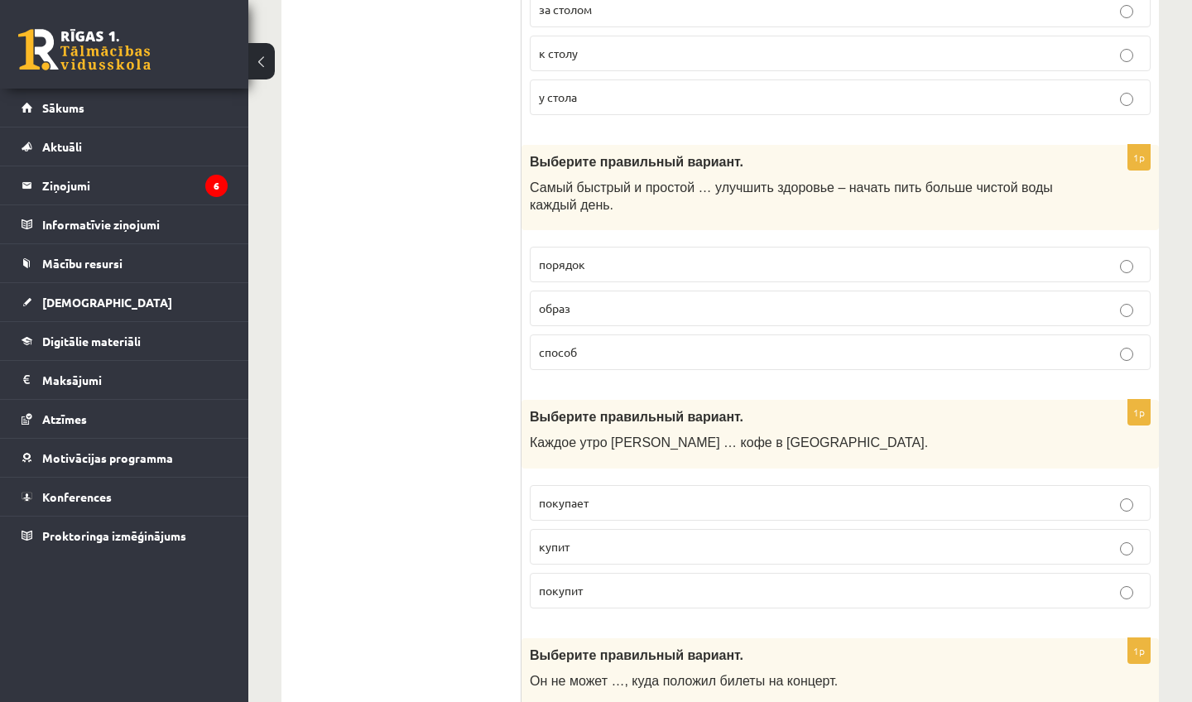
click at [583, 361] on p "способ" at bounding box center [840, 351] width 602 height 17
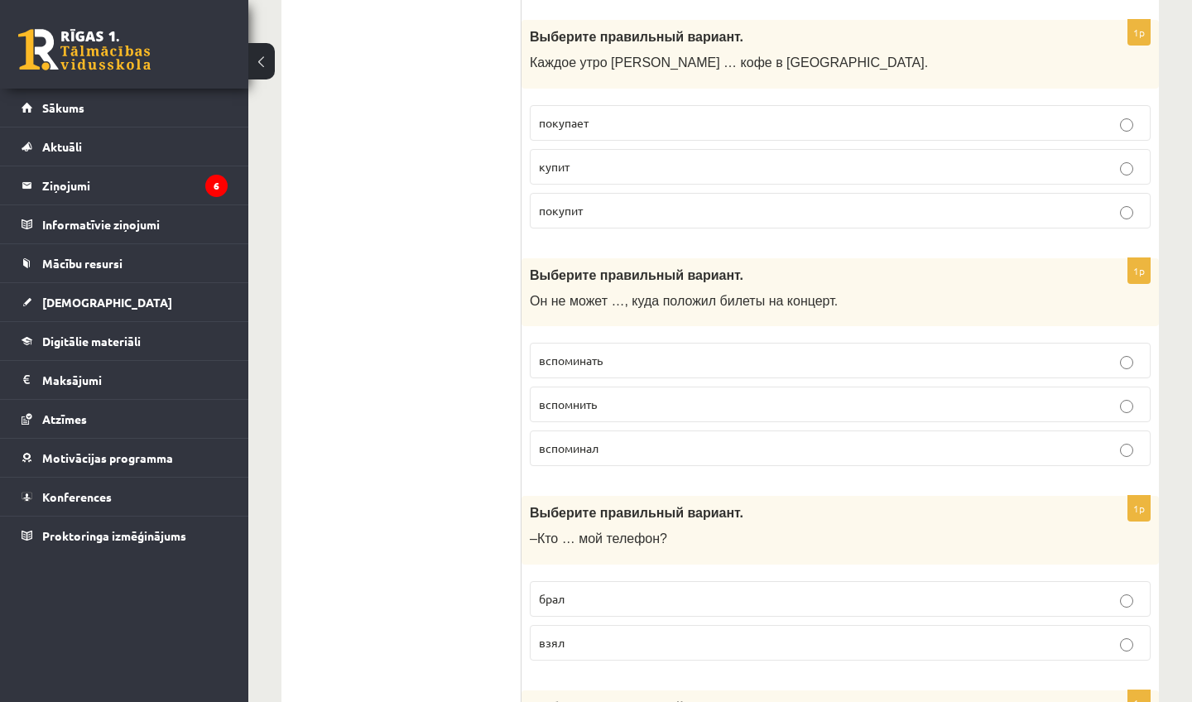
scroll to position [6250, 0]
click at [679, 130] on p "покупает" at bounding box center [840, 121] width 602 height 17
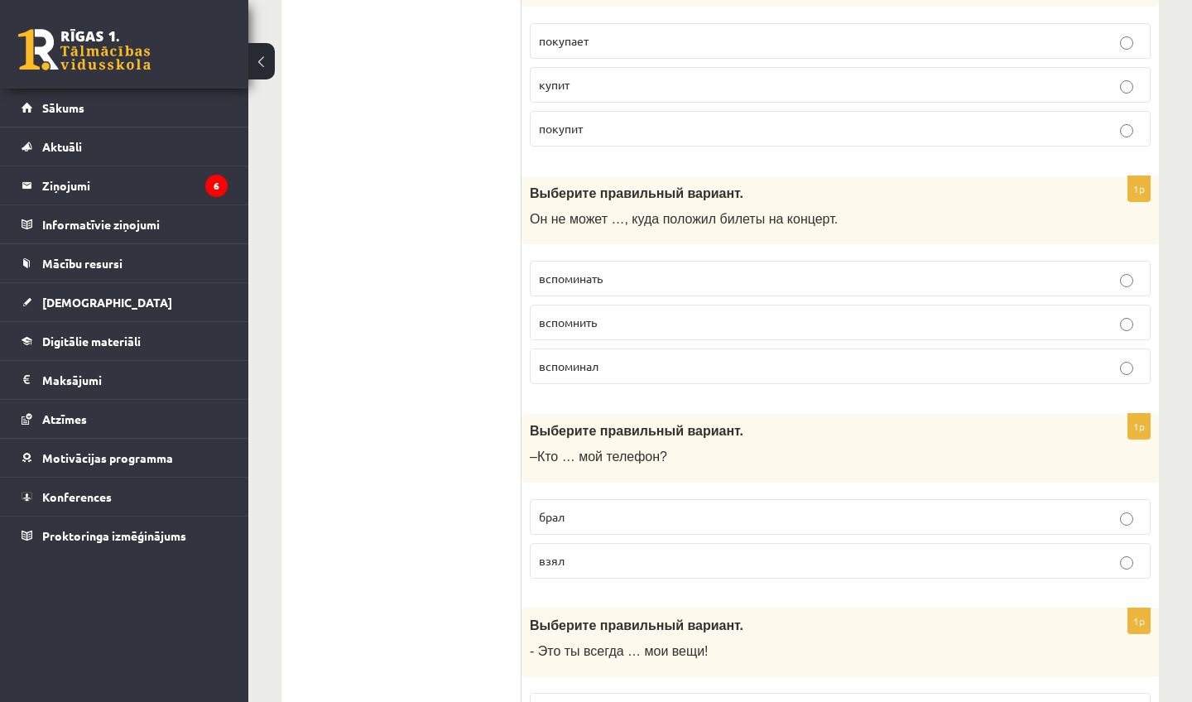
scroll to position [6332, 0]
click at [578, 329] on p "вспомнить" at bounding box center [840, 320] width 602 height 17
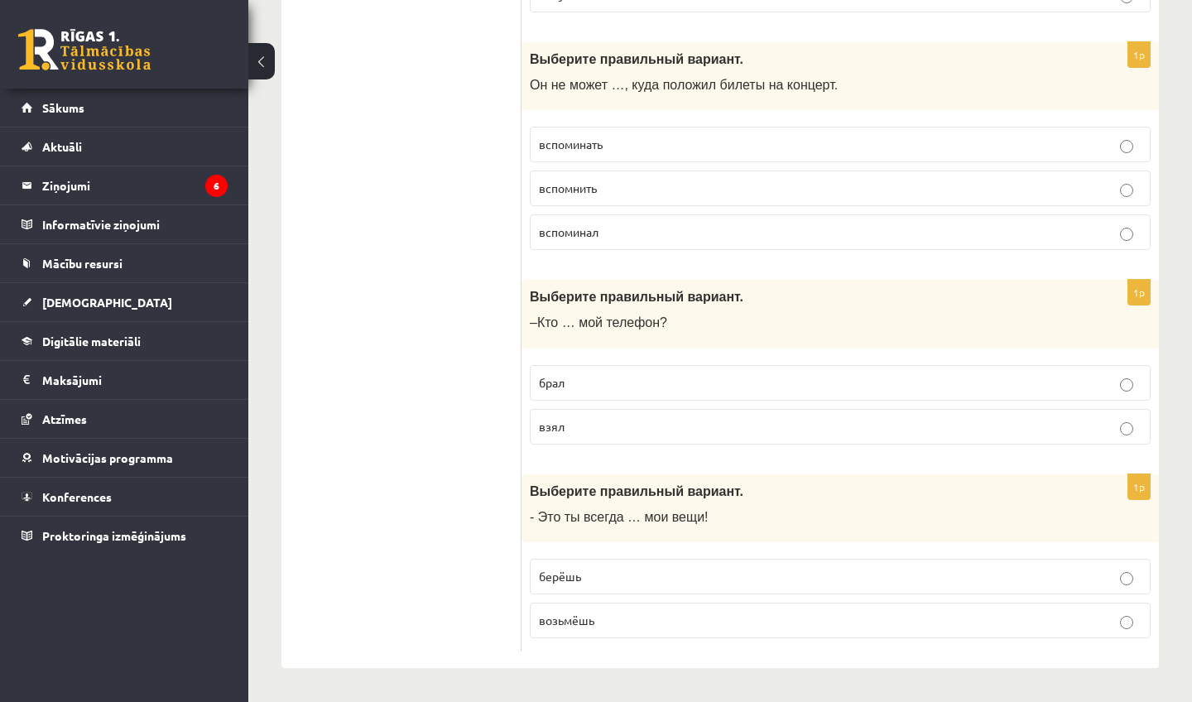
scroll to position [6485, 0]
click at [611, 365] on label "брал" at bounding box center [840, 383] width 621 height 36
click at [804, 410] on label "взял" at bounding box center [840, 427] width 621 height 36
click at [662, 578] on p "берёшь" at bounding box center [840, 576] width 602 height 17
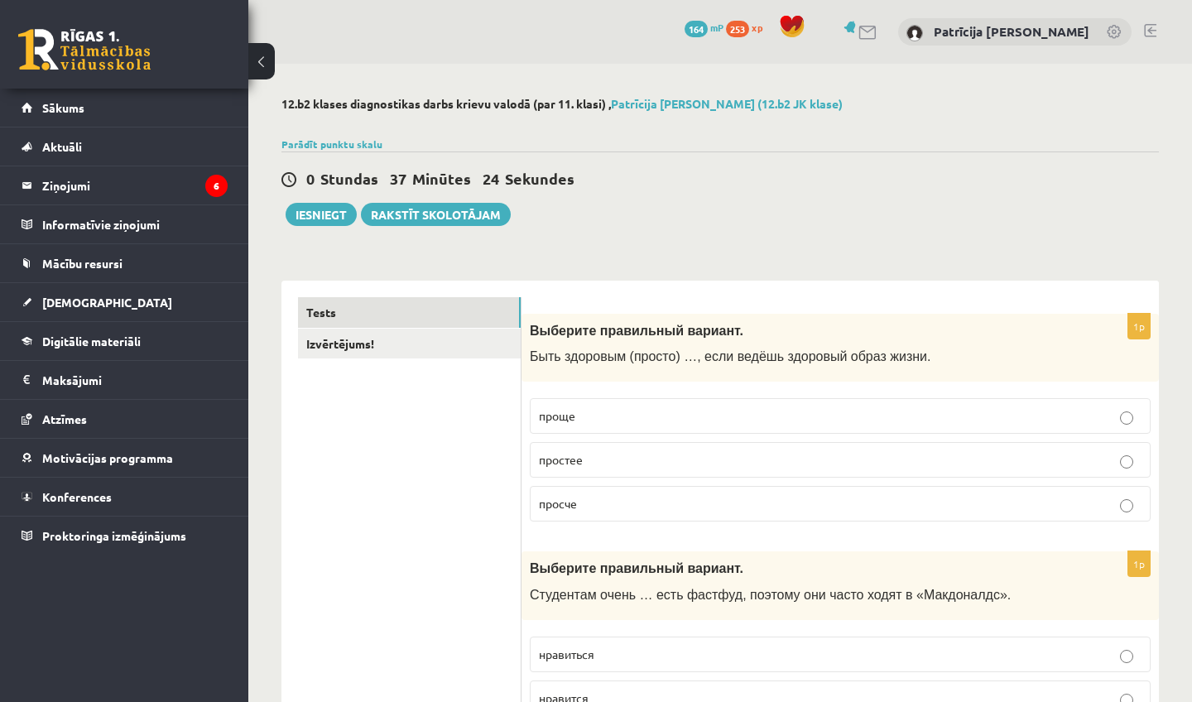
scroll to position [0, 0]
click at [402, 350] on link "Izvērtējums!" at bounding box center [409, 344] width 223 height 31
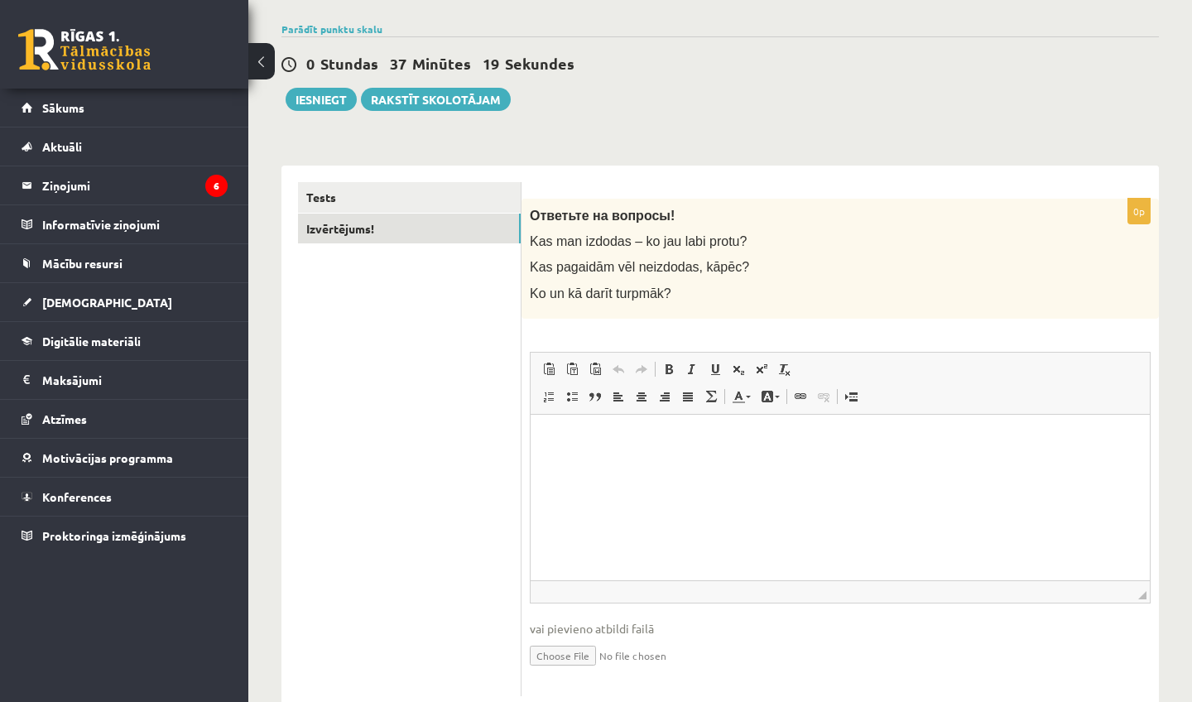
scroll to position [116, 0]
click at [569, 446] on html at bounding box center [839, 438] width 619 height 50
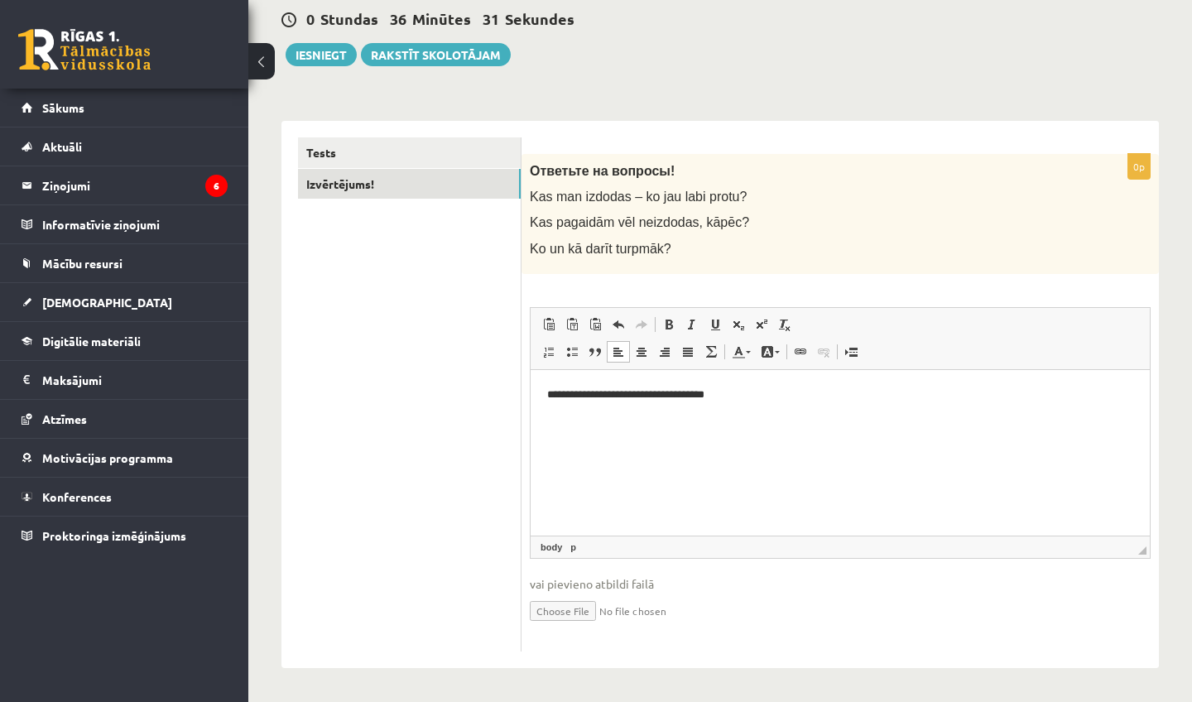
scroll to position [161, 0]
click at [337, 48] on button "Iesniegt" at bounding box center [320, 54] width 71 height 23
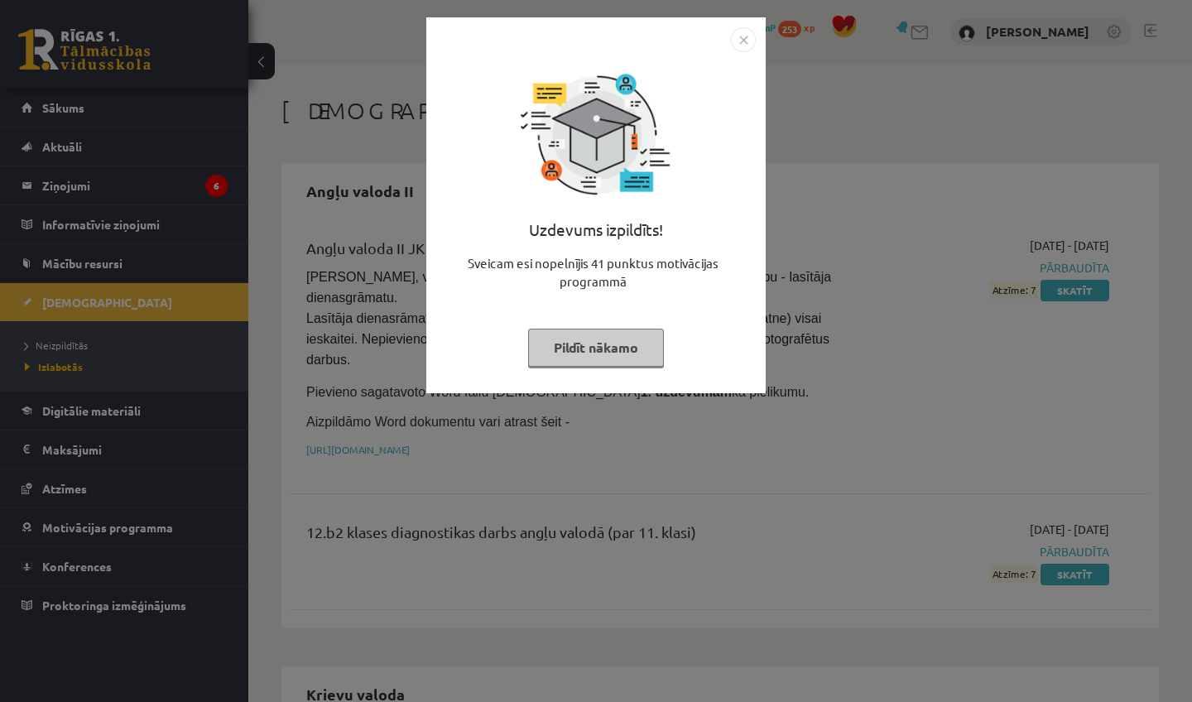
click at [739, 38] on img "Close" at bounding box center [743, 39] width 25 height 25
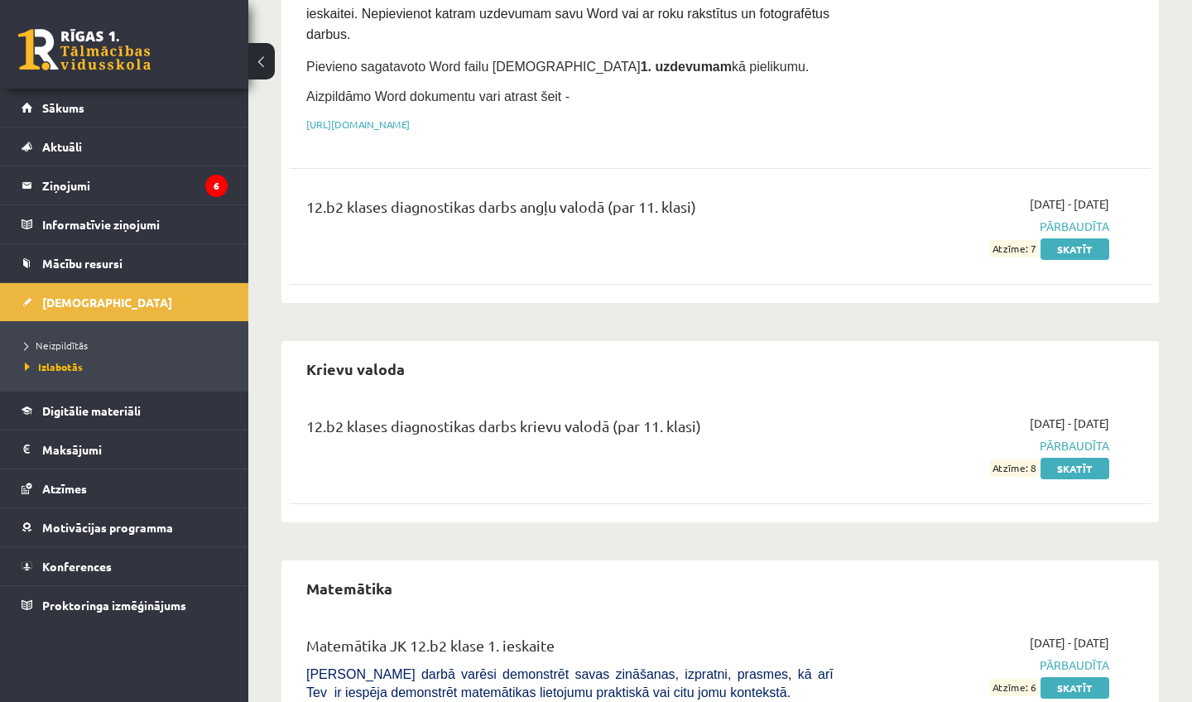
scroll to position [338, 0]
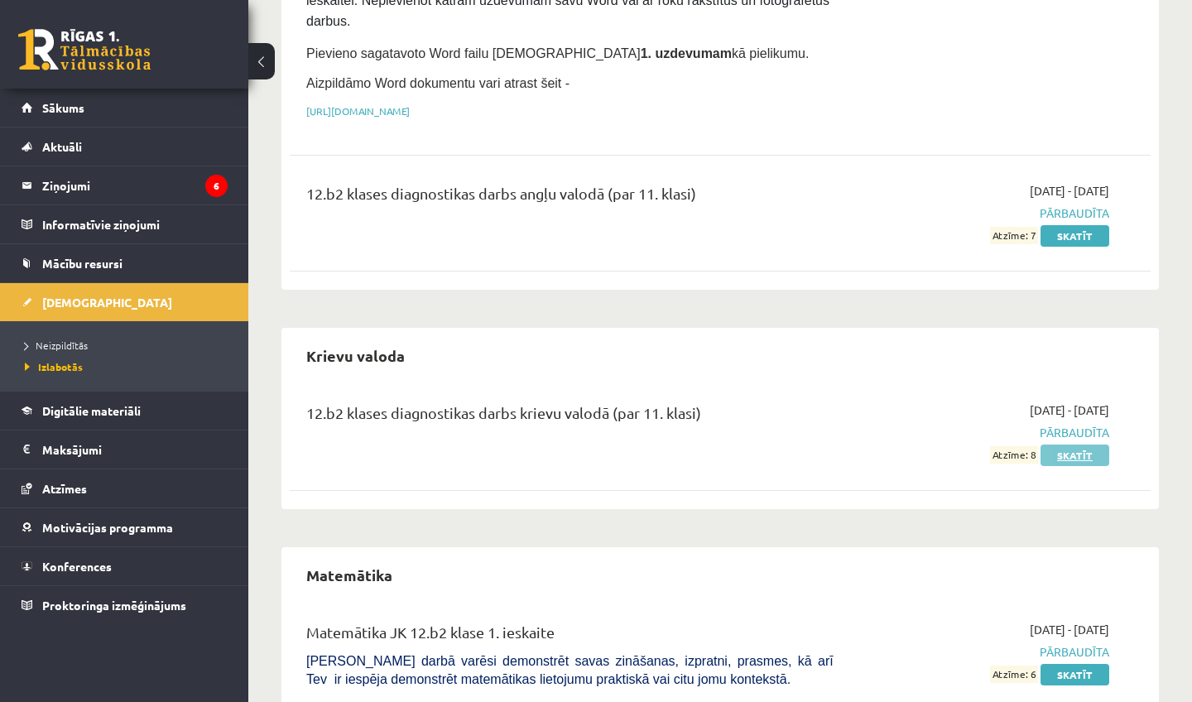
click at [1089, 448] on link "Skatīt" at bounding box center [1074, 455] width 69 height 22
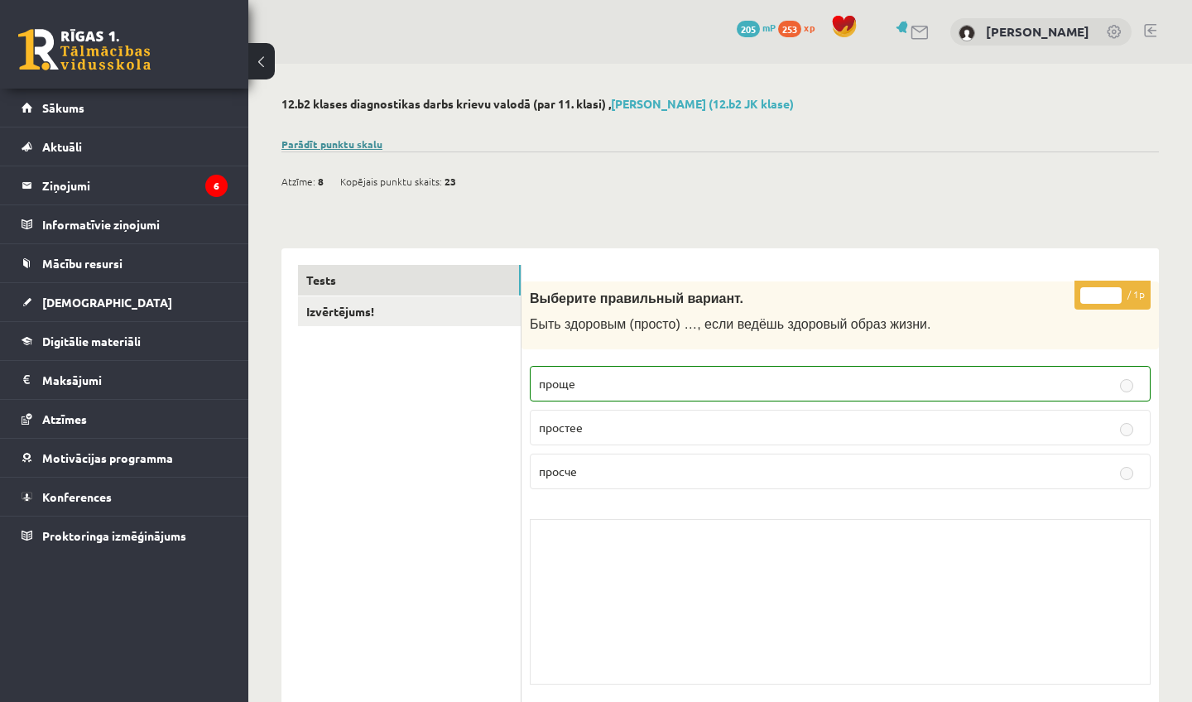
click at [329, 137] on link "Parādīt punktu skalu" at bounding box center [331, 143] width 101 height 13
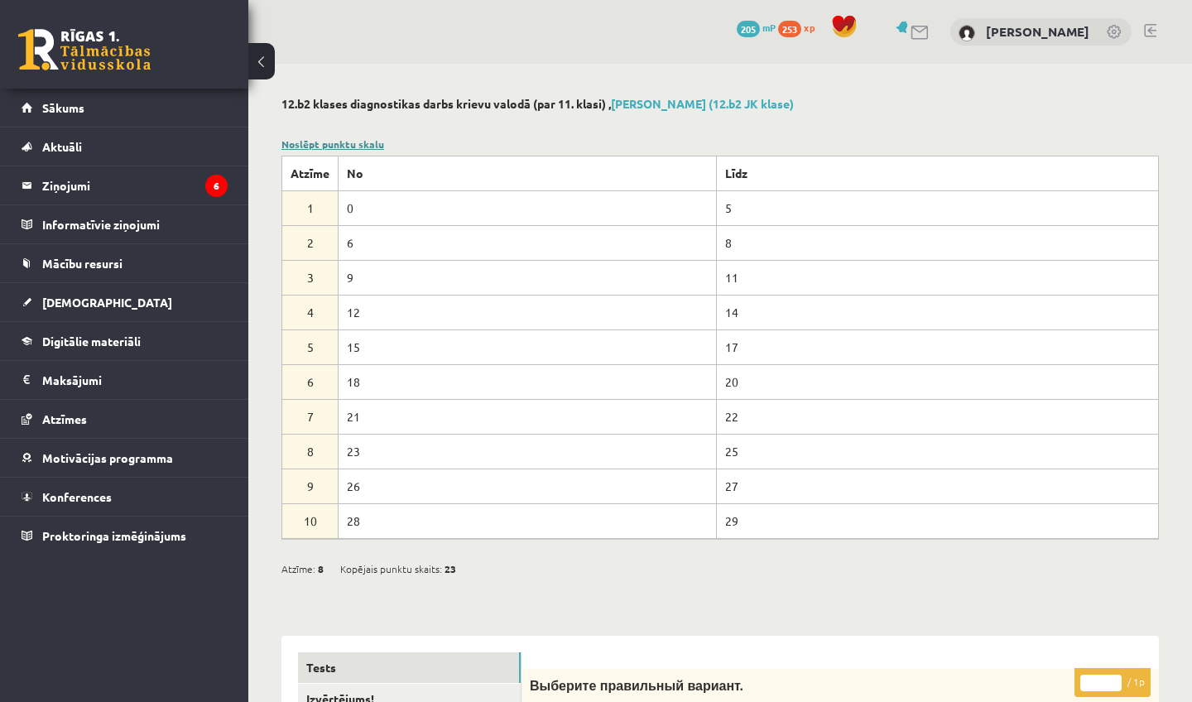
click at [311, 140] on link "Noslēpt punktu skalu" at bounding box center [332, 143] width 103 height 13
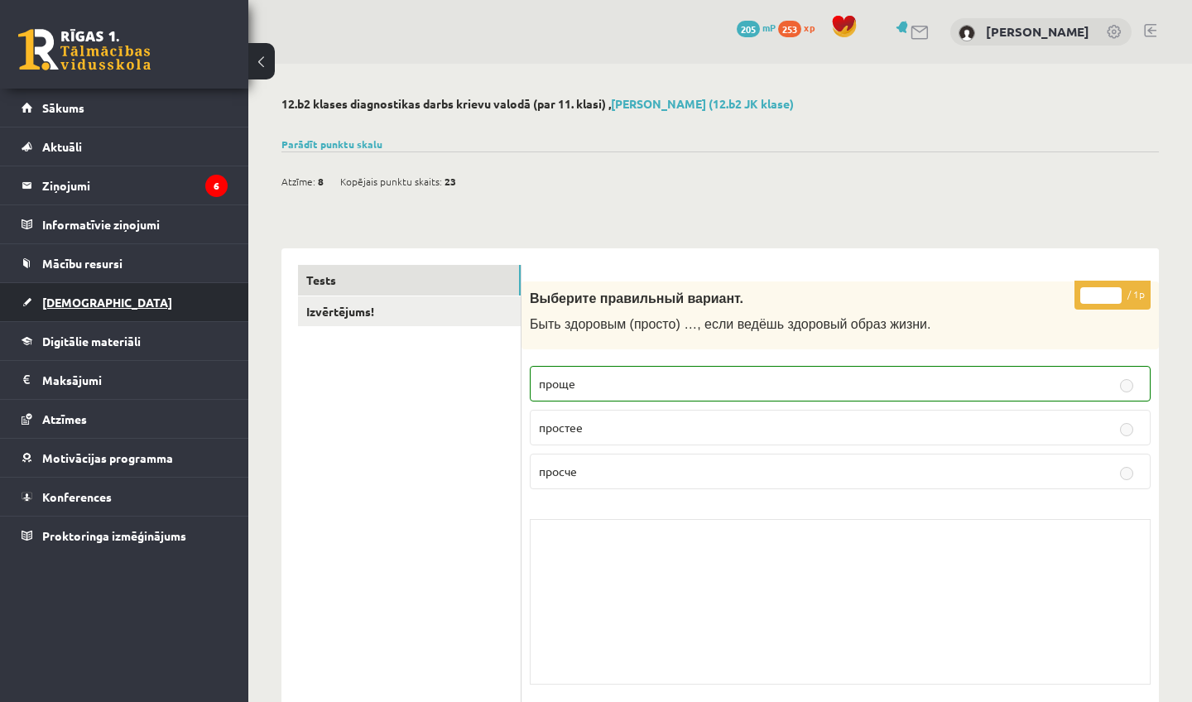
click at [83, 297] on span "[DEMOGRAPHIC_DATA]" at bounding box center [107, 302] width 130 height 15
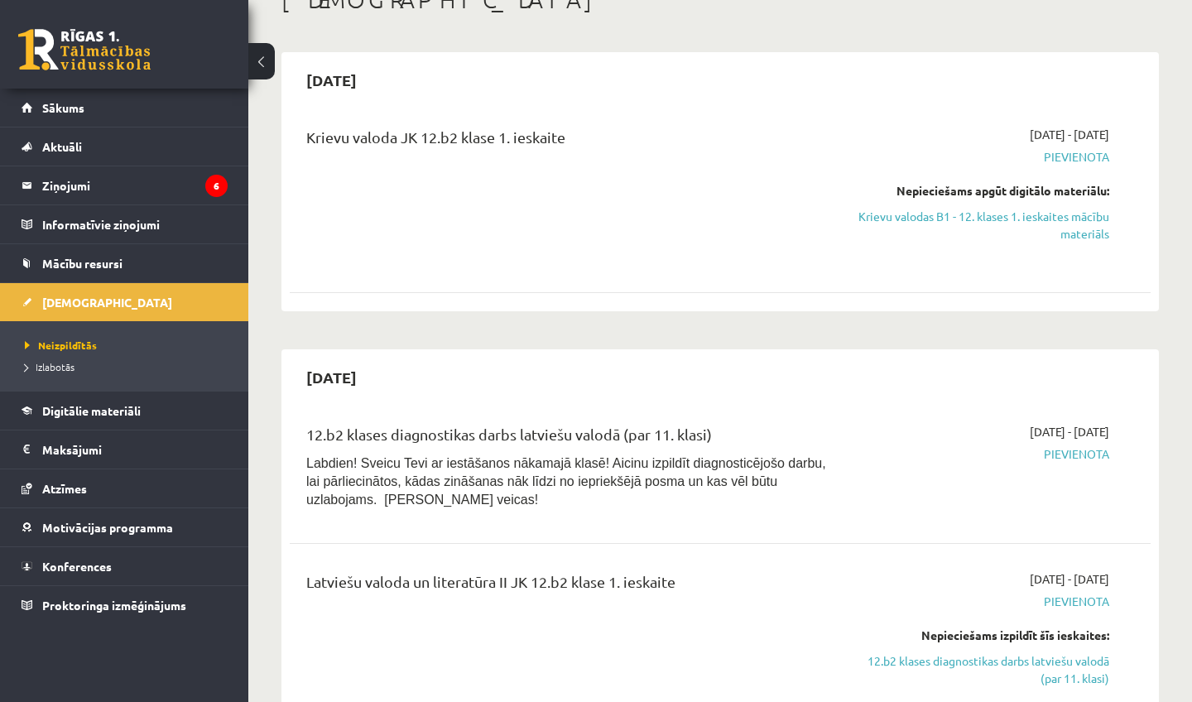
scroll to position [106, 0]
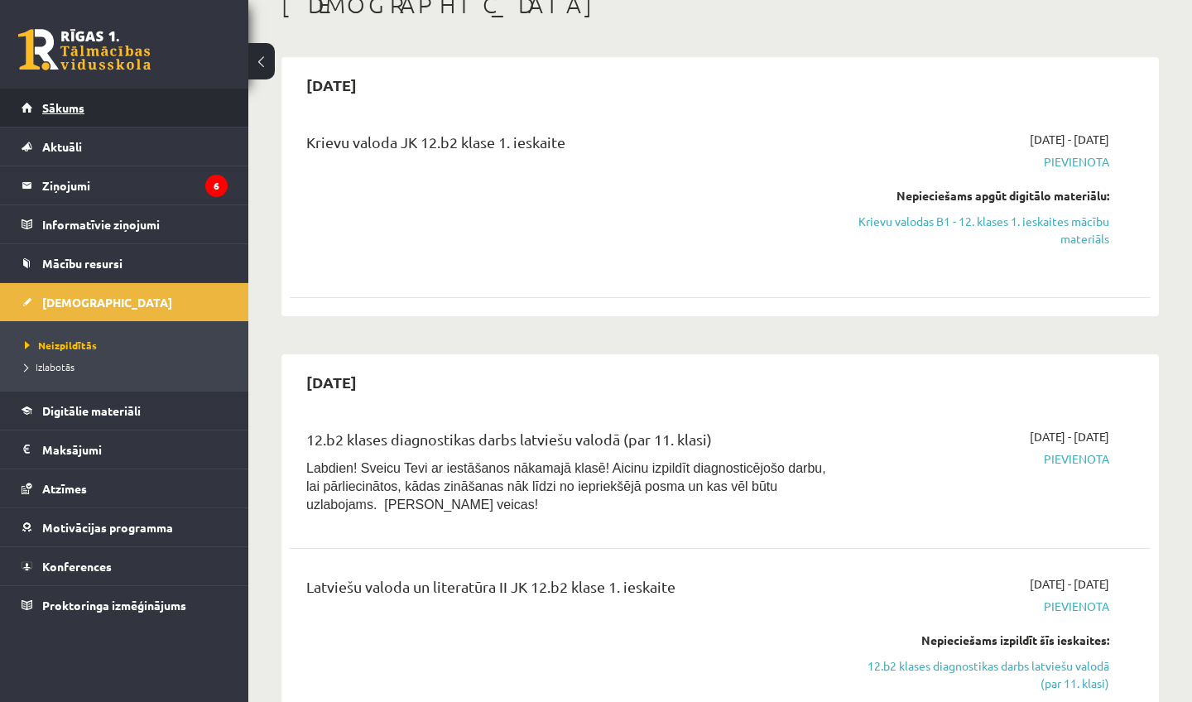
click at [67, 98] on link "Sākums" at bounding box center [125, 108] width 206 height 38
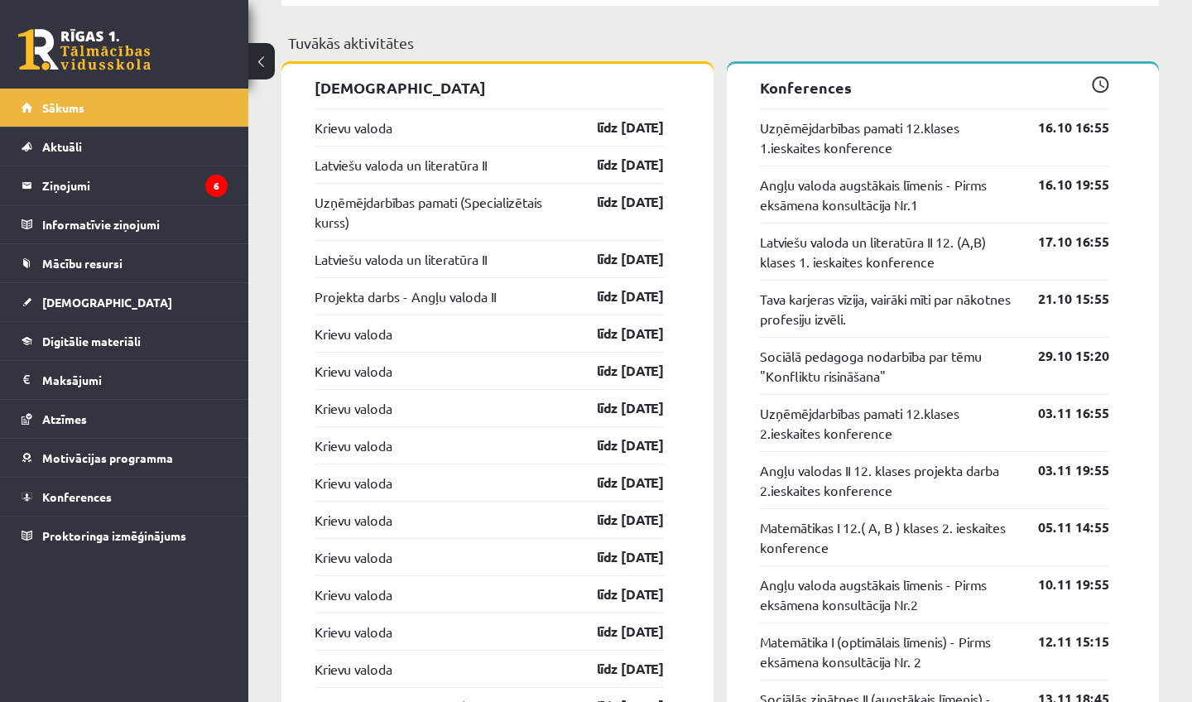
scroll to position [1314, 0]
click at [621, 124] on link "līdz [DATE]" at bounding box center [616, 127] width 96 height 20
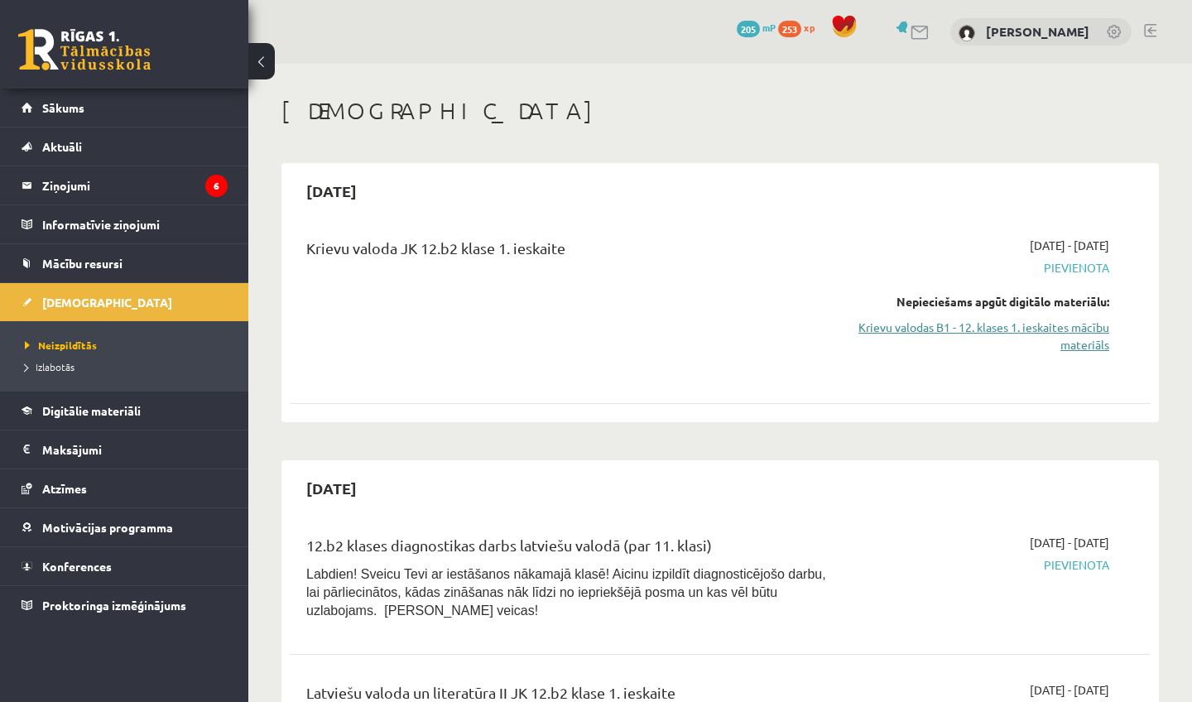
click at [1058, 333] on link "Krievu valodas B1 - 12. klases 1. ieskaites mācību materiāls" at bounding box center [983, 336] width 251 height 35
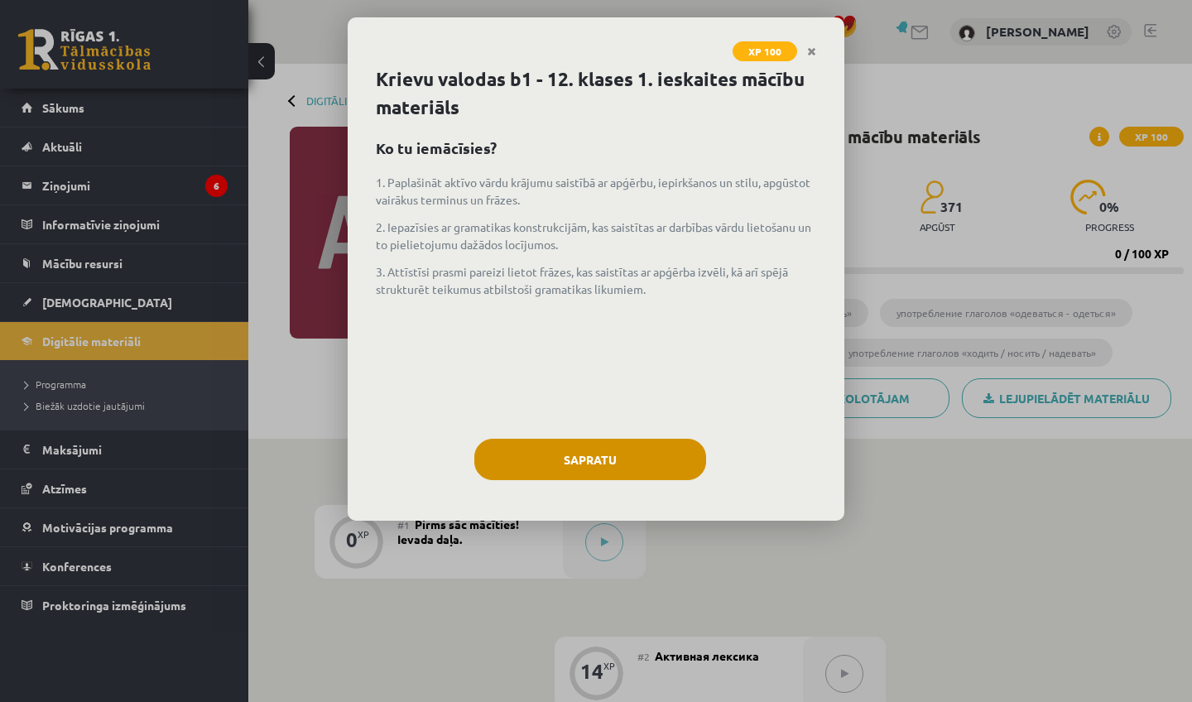
click at [573, 465] on button "Sapratu" at bounding box center [590, 459] width 232 height 41
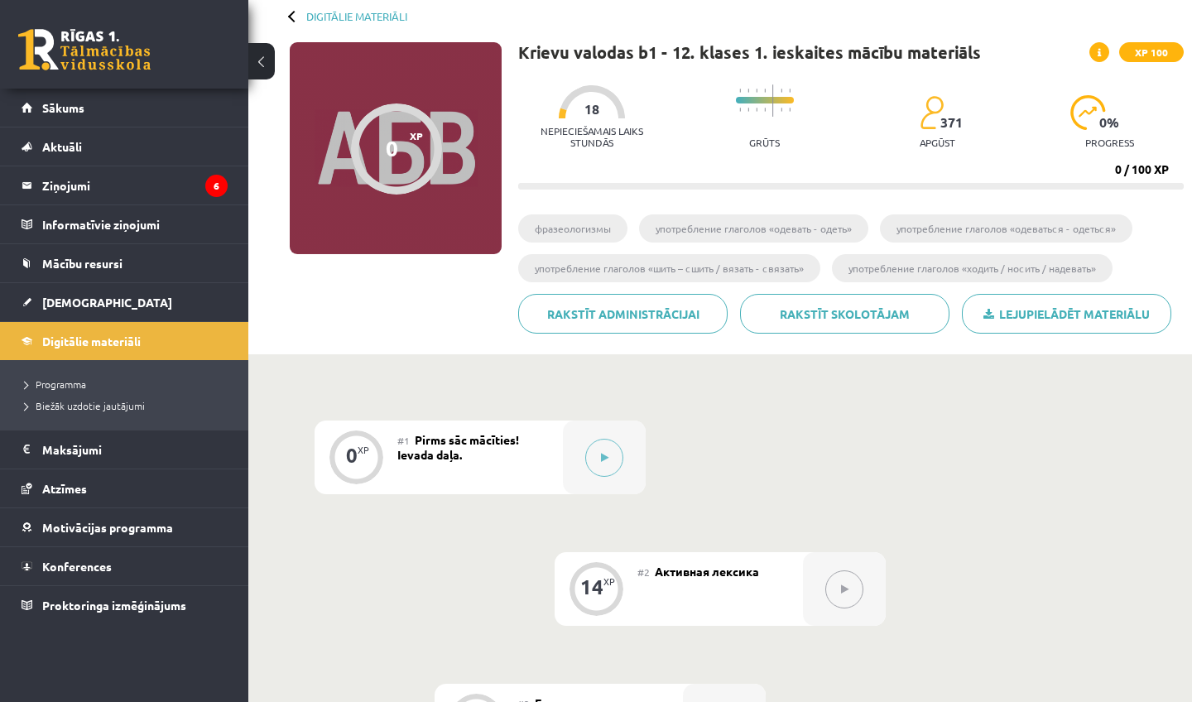
scroll to position [88, 0]
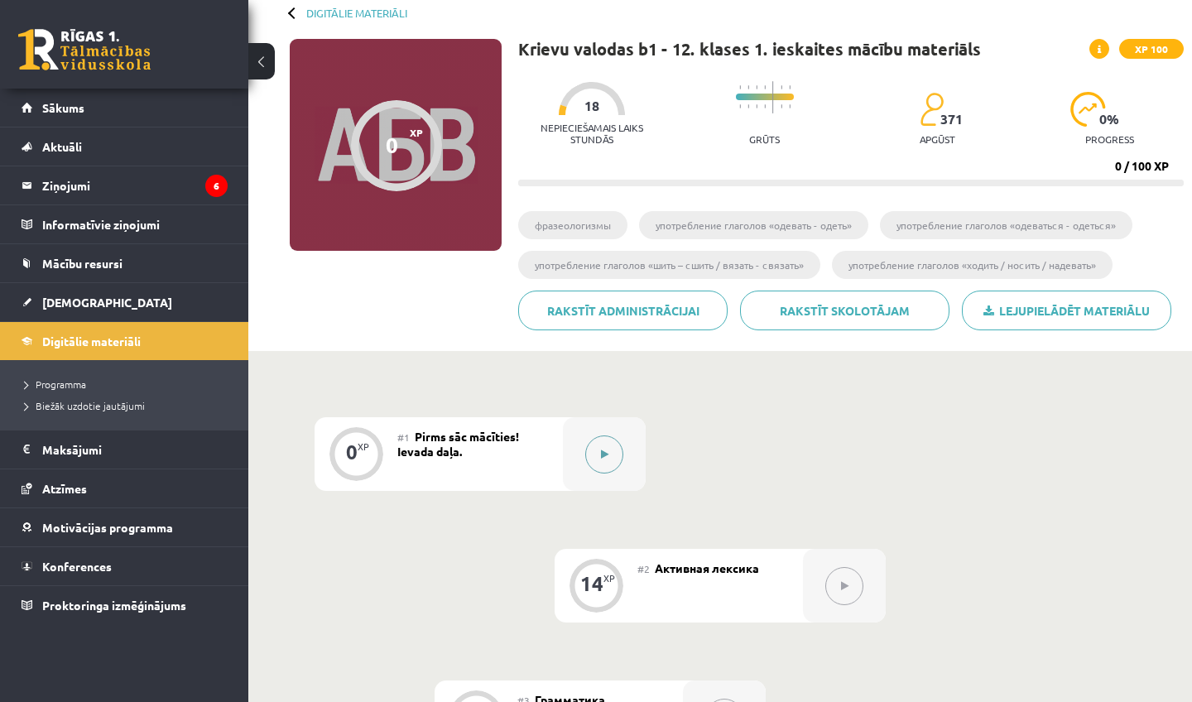
click at [610, 448] on button at bounding box center [604, 454] width 38 height 38
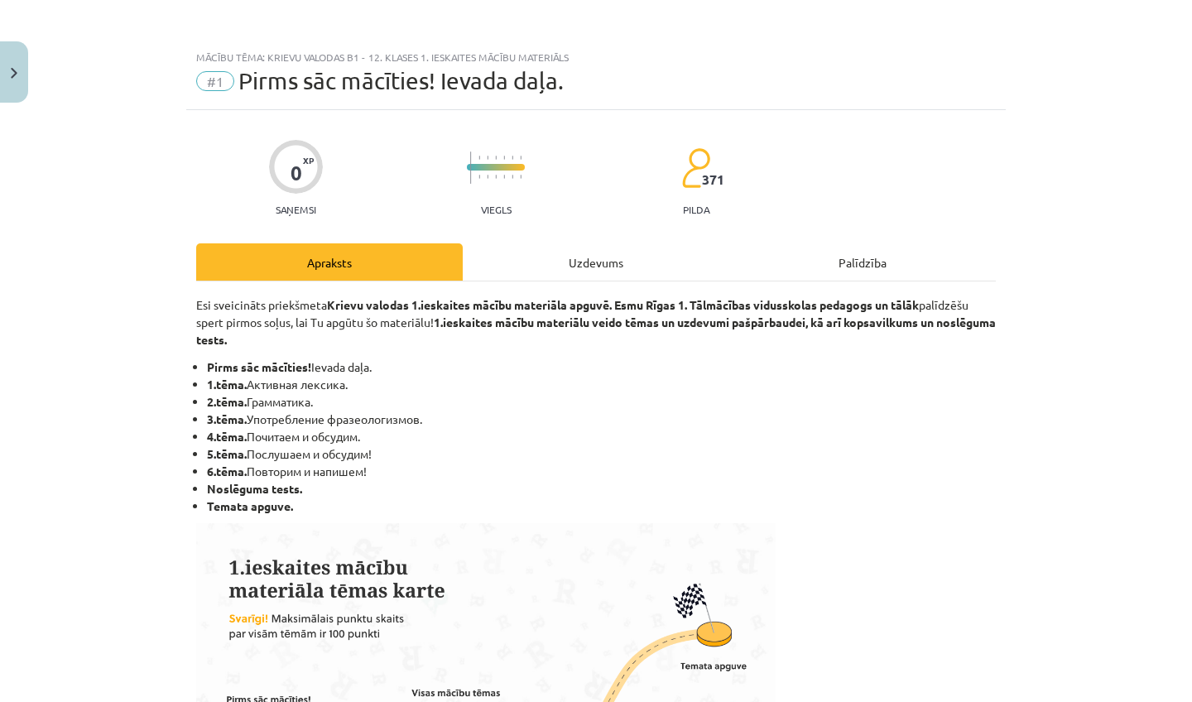
scroll to position [0, 0]
click at [588, 261] on div "Uzdevums" at bounding box center [596, 261] width 266 height 37
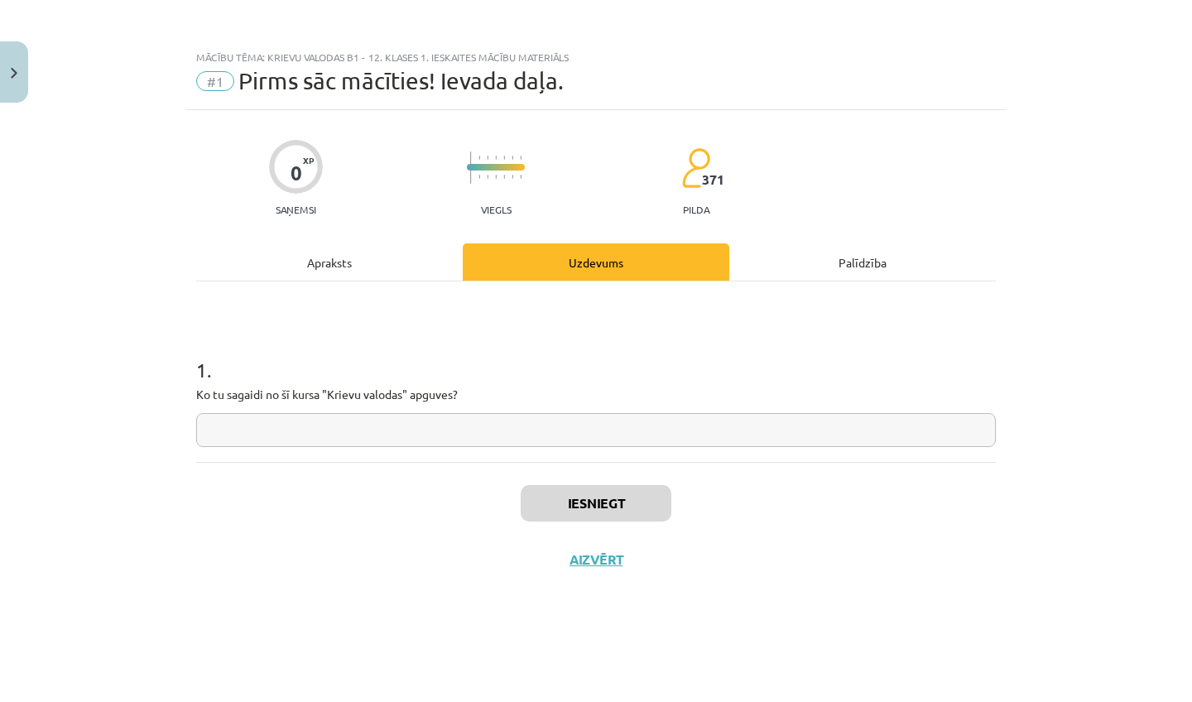
click at [459, 429] on input "text" at bounding box center [595, 430] width 799 height 34
type input "**********"
click at [560, 513] on button "Iesniegt" at bounding box center [595, 503] width 151 height 36
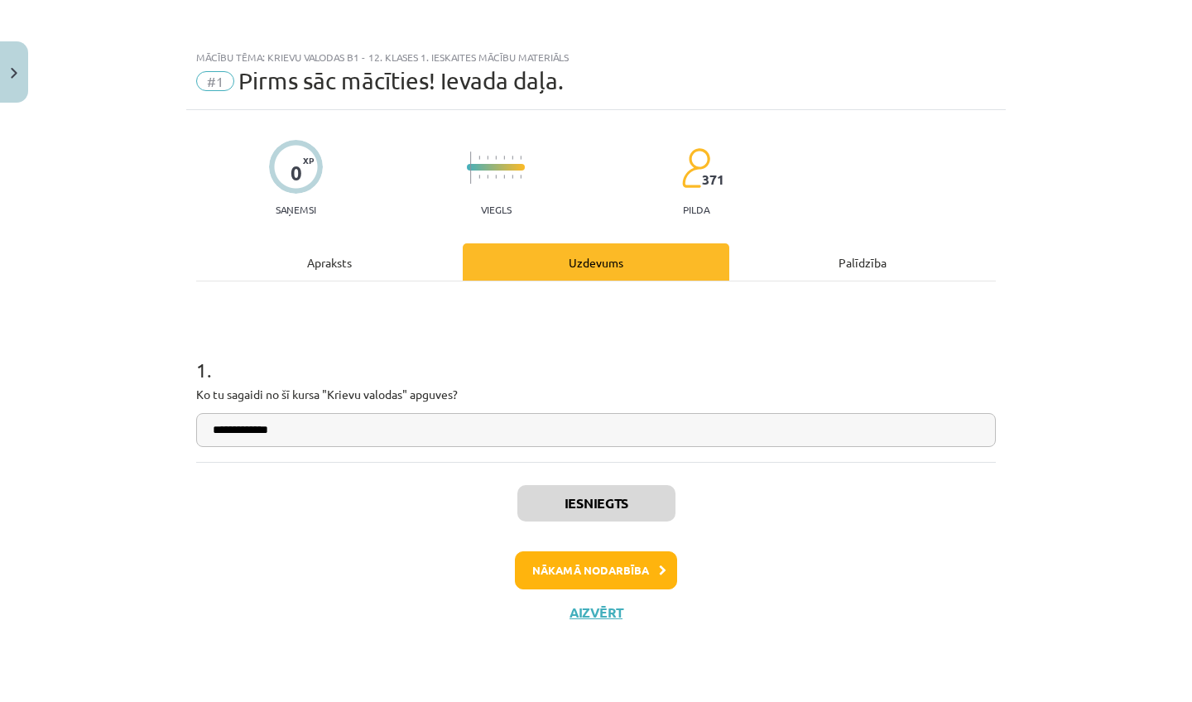
click at [571, 581] on button "Nākamā nodarbība" at bounding box center [596, 570] width 162 height 38
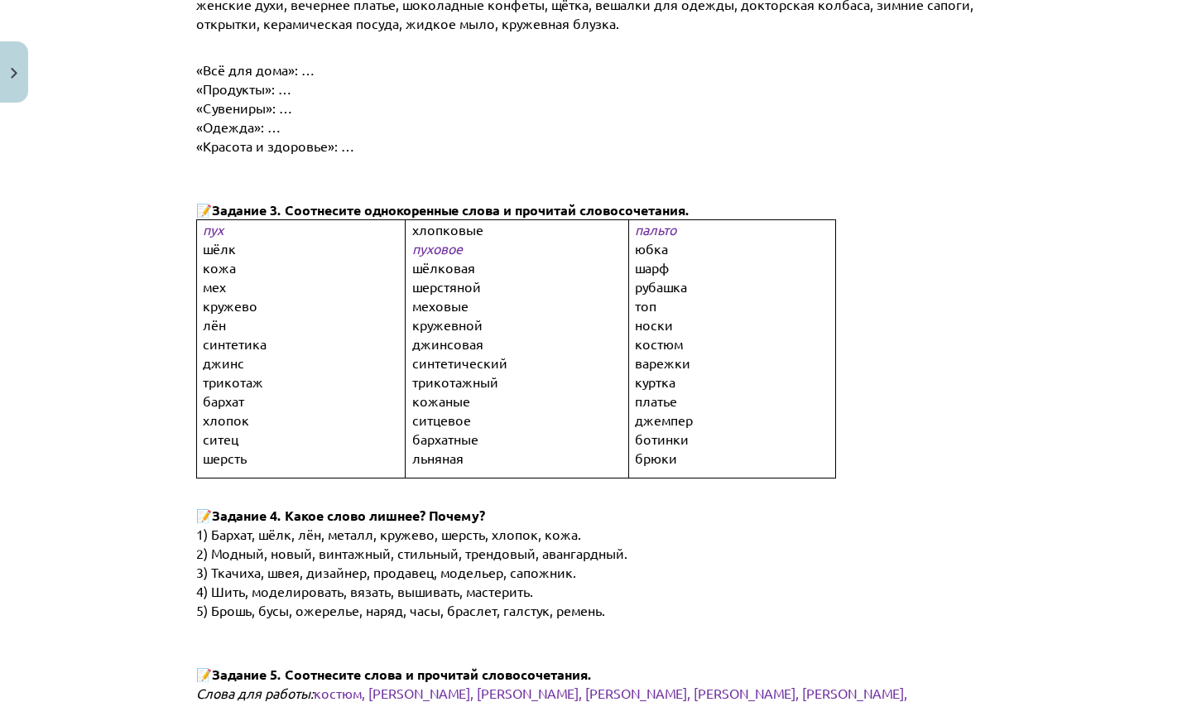
scroll to position [879, 0]
